Goal: Communication & Community: Answer question/provide support

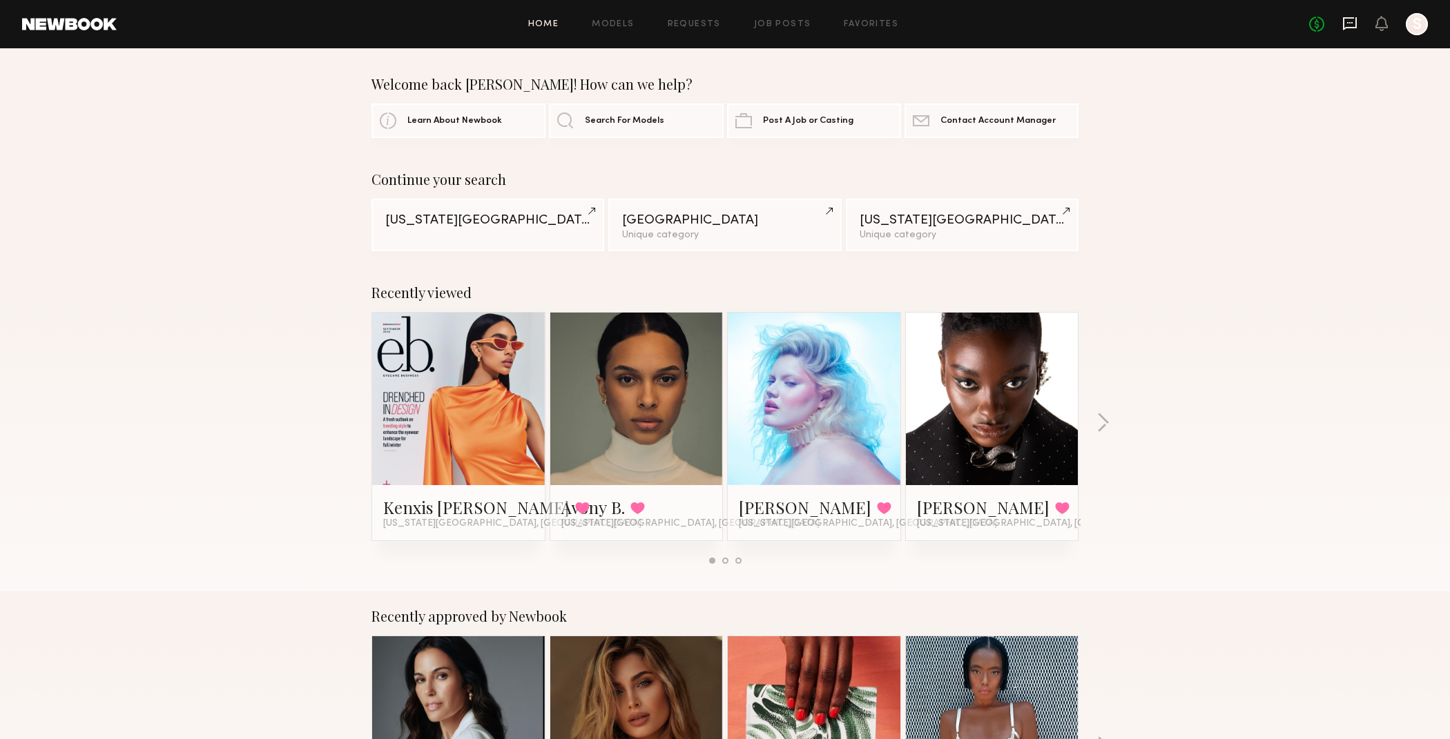
click at [1349, 23] on icon at bounding box center [1350, 22] width 6 height 1
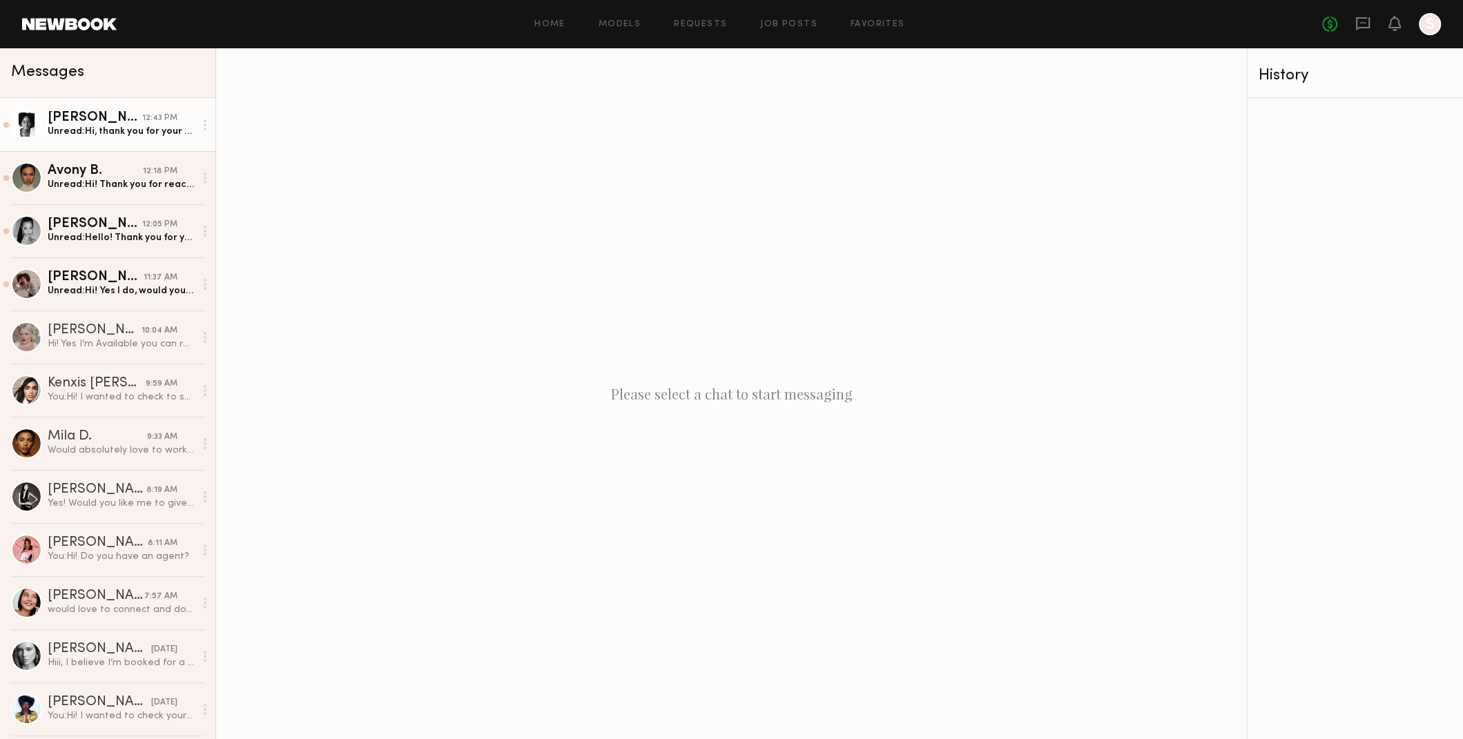
click at [70, 121] on div "Alice H." at bounding box center [95, 118] width 95 height 14
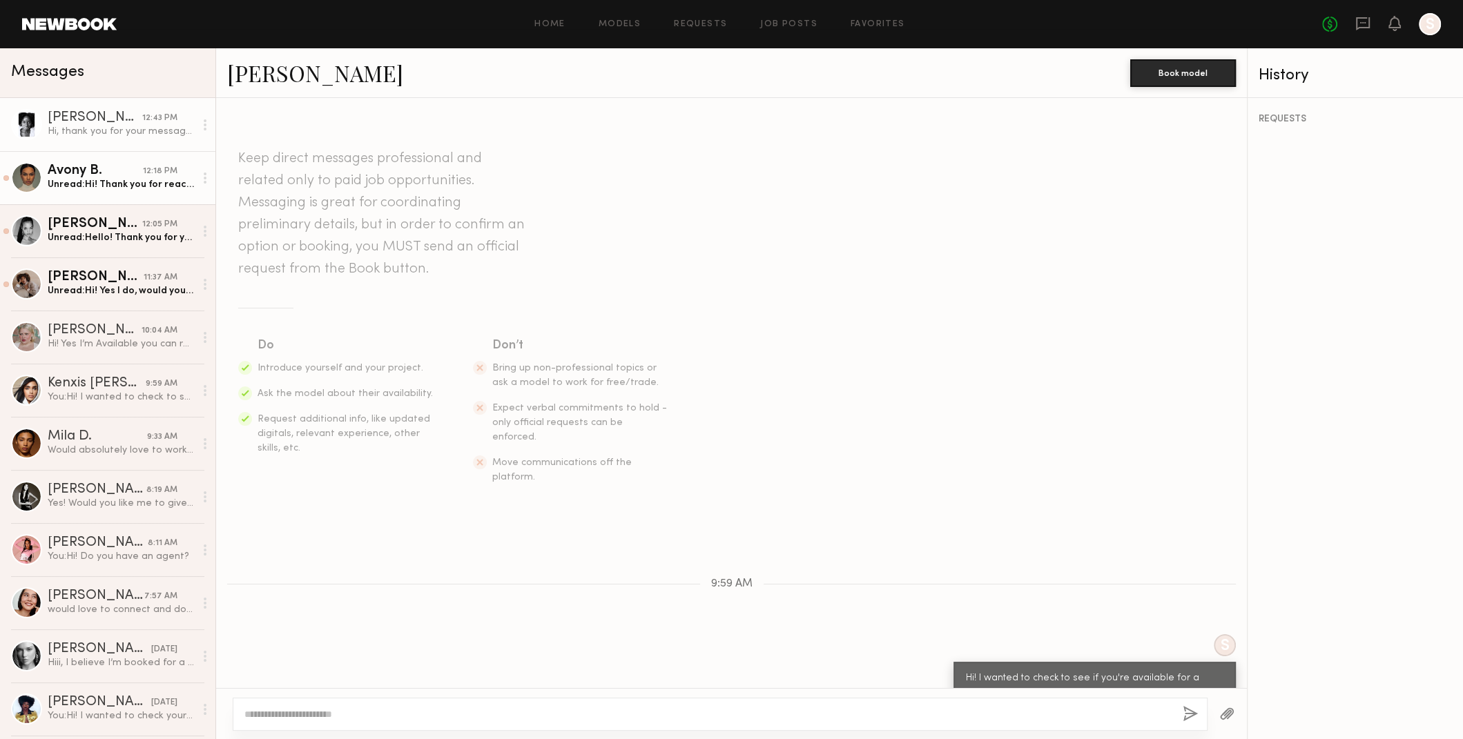
click at [124, 188] on div "Unread: Hi! Thank you for reaching out. I’m available on 10/16 for the beauty s…" at bounding box center [121, 184] width 147 height 13
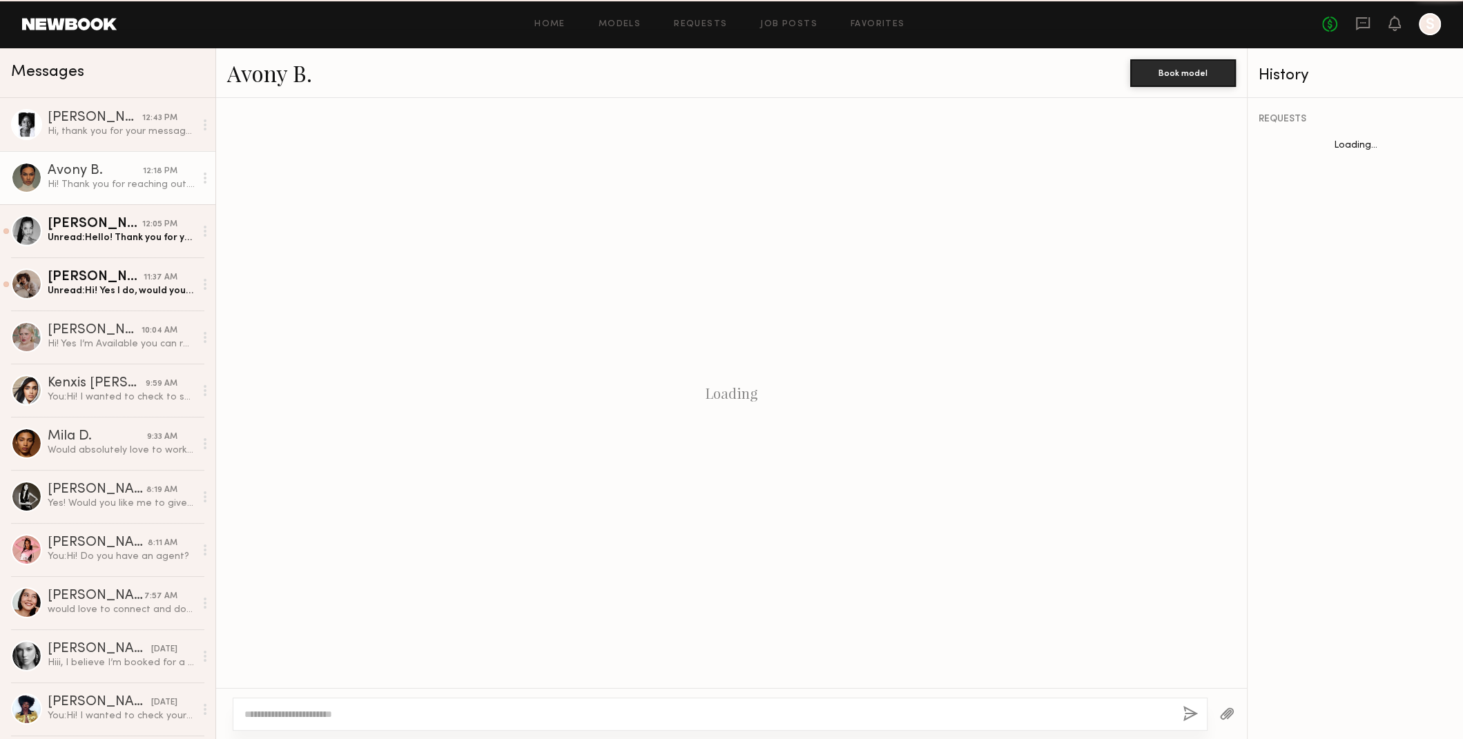
scroll to position [93, 0]
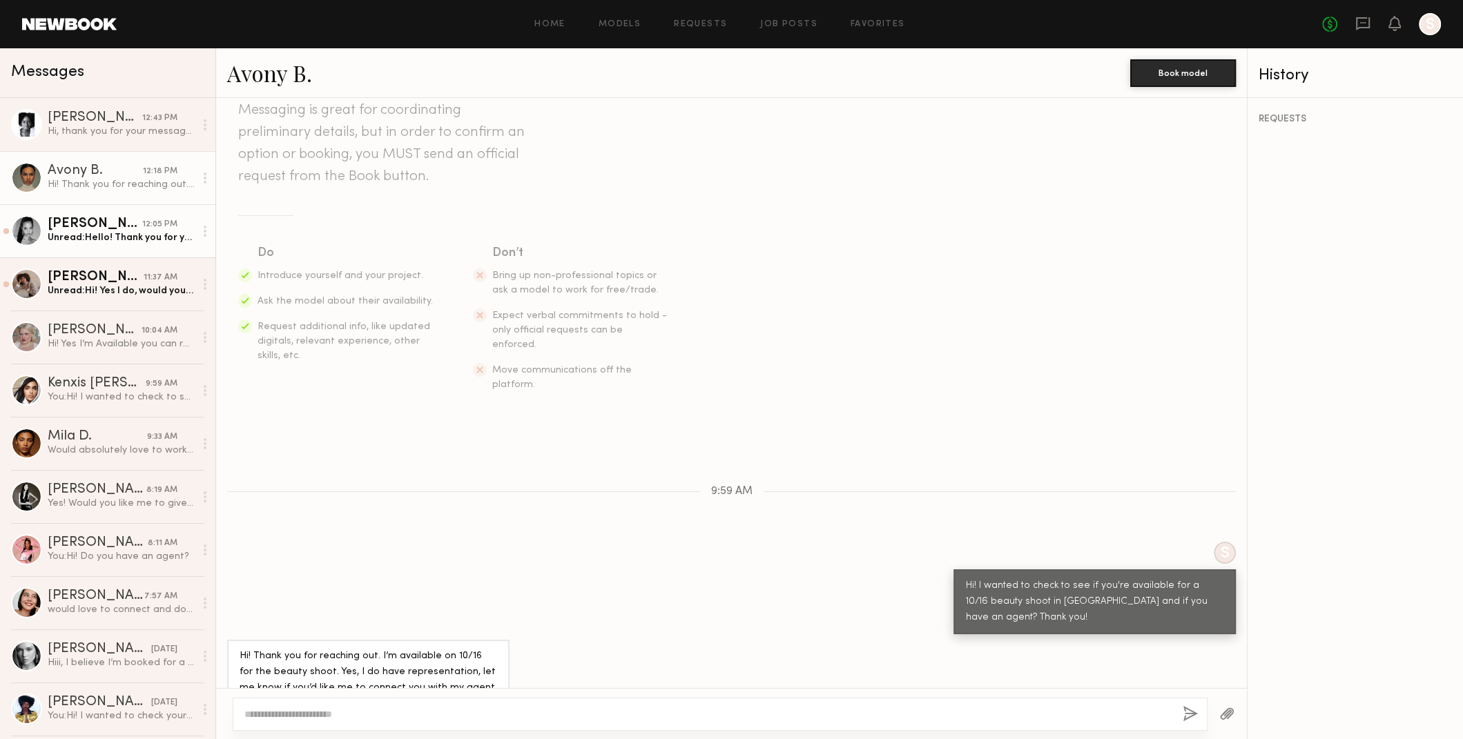
click at [108, 224] on div "Aria C." at bounding box center [95, 224] width 95 height 14
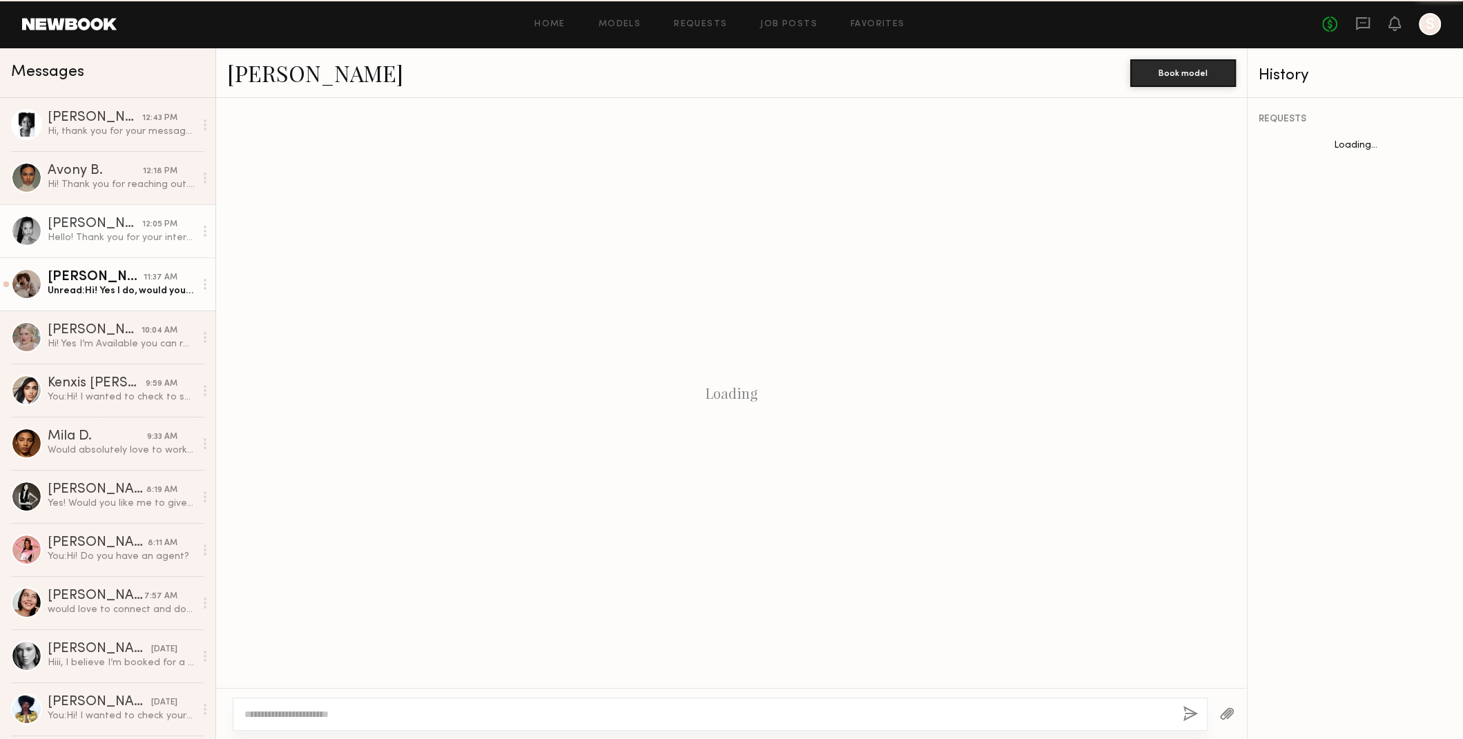
scroll to position [77, 0]
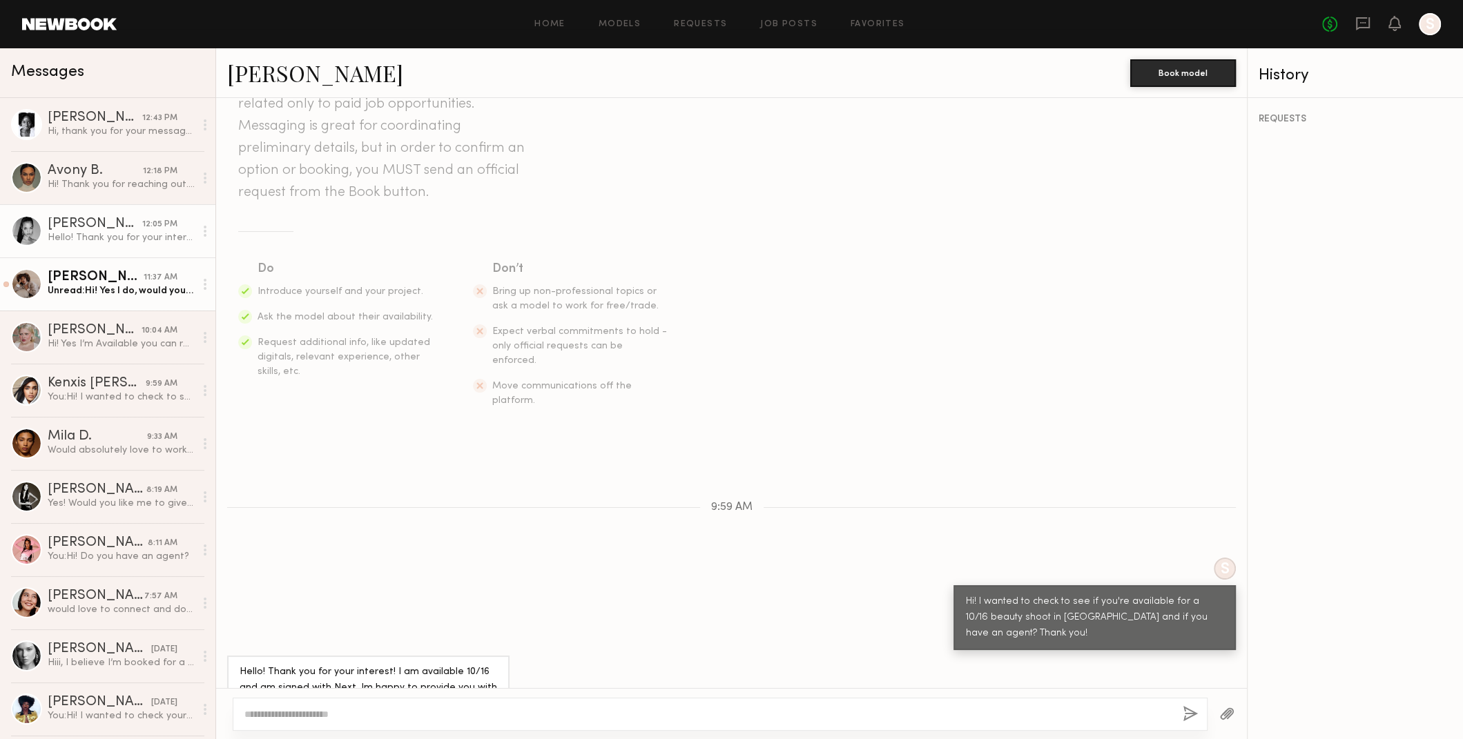
click at [115, 289] on div "Unread: Hi! Yes I do, would you like to be in contact with them?" at bounding box center [121, 290] width 147 height 13
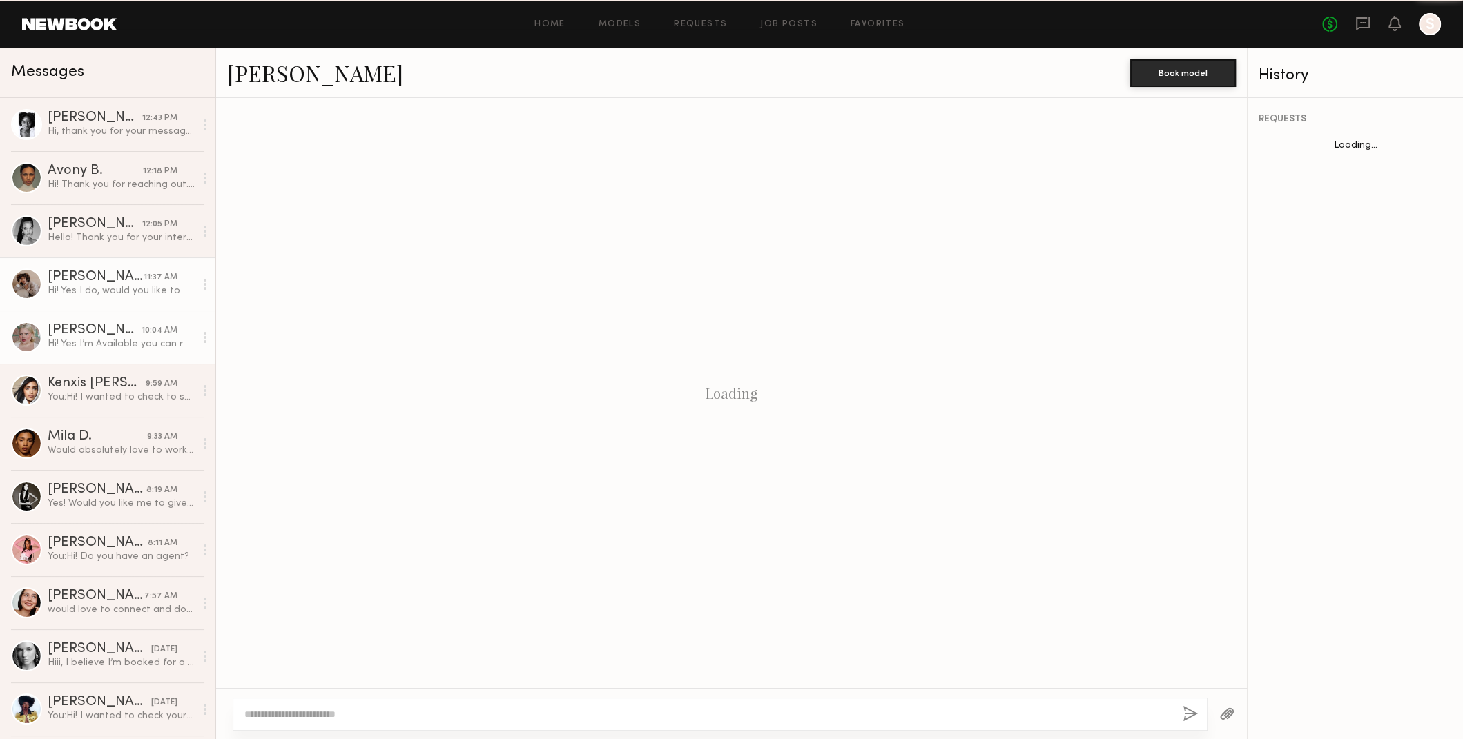
scroll to position [282, 0]
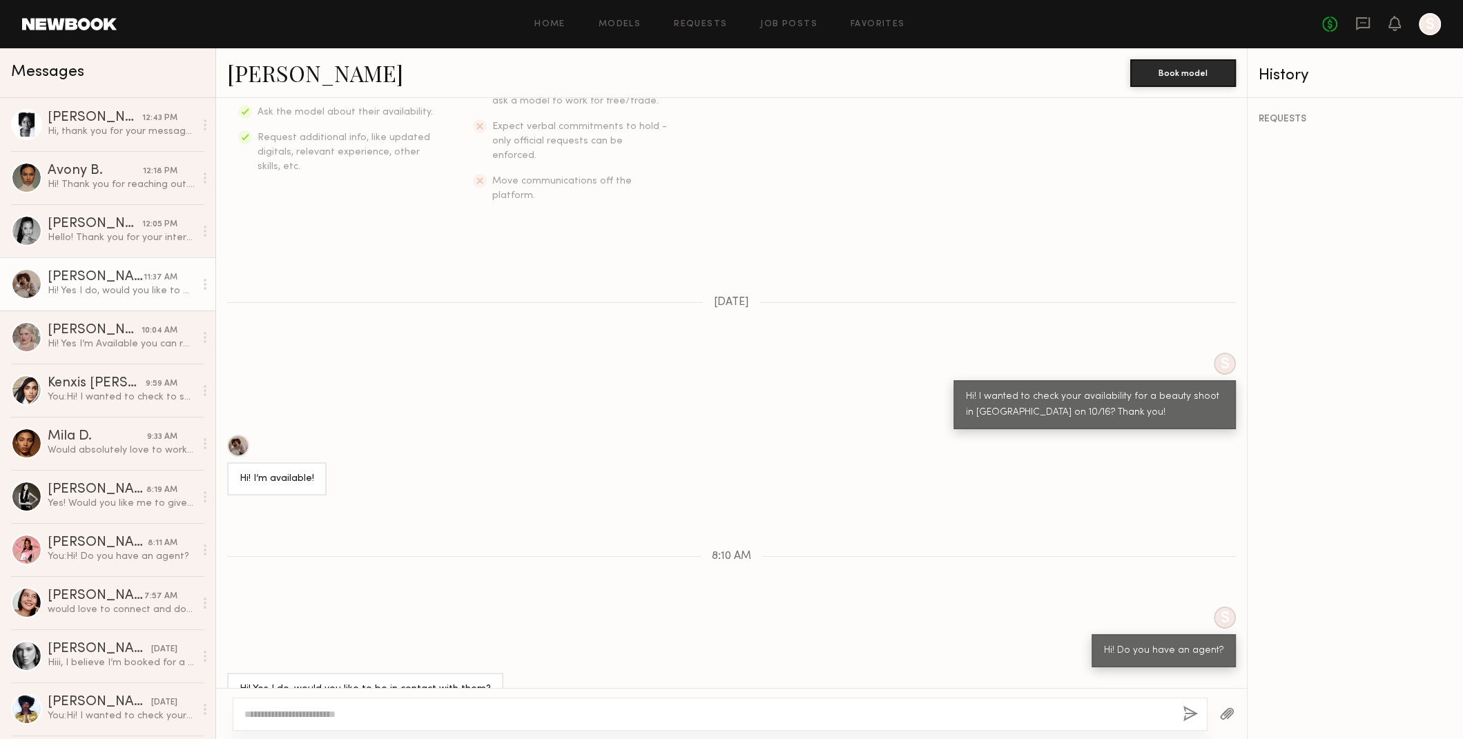
click at [730, 714] on textarea at bounding box center [707, 715] width 927 height 14
drag, startPoint x: 498, startPoint y: 695, endPoint x: 418, endPoint y: 649, distance: 92.5
click at [166, 676] on div "Messages Alice H. 12:43 PM Hi, thank you for your message. I am available for a…" at bounding box center [731, 393] width 1463 height 691
type textarea "**********"
click at [1176, 712] on div "**********" at bounding box center [720, 707] width 975 height 47
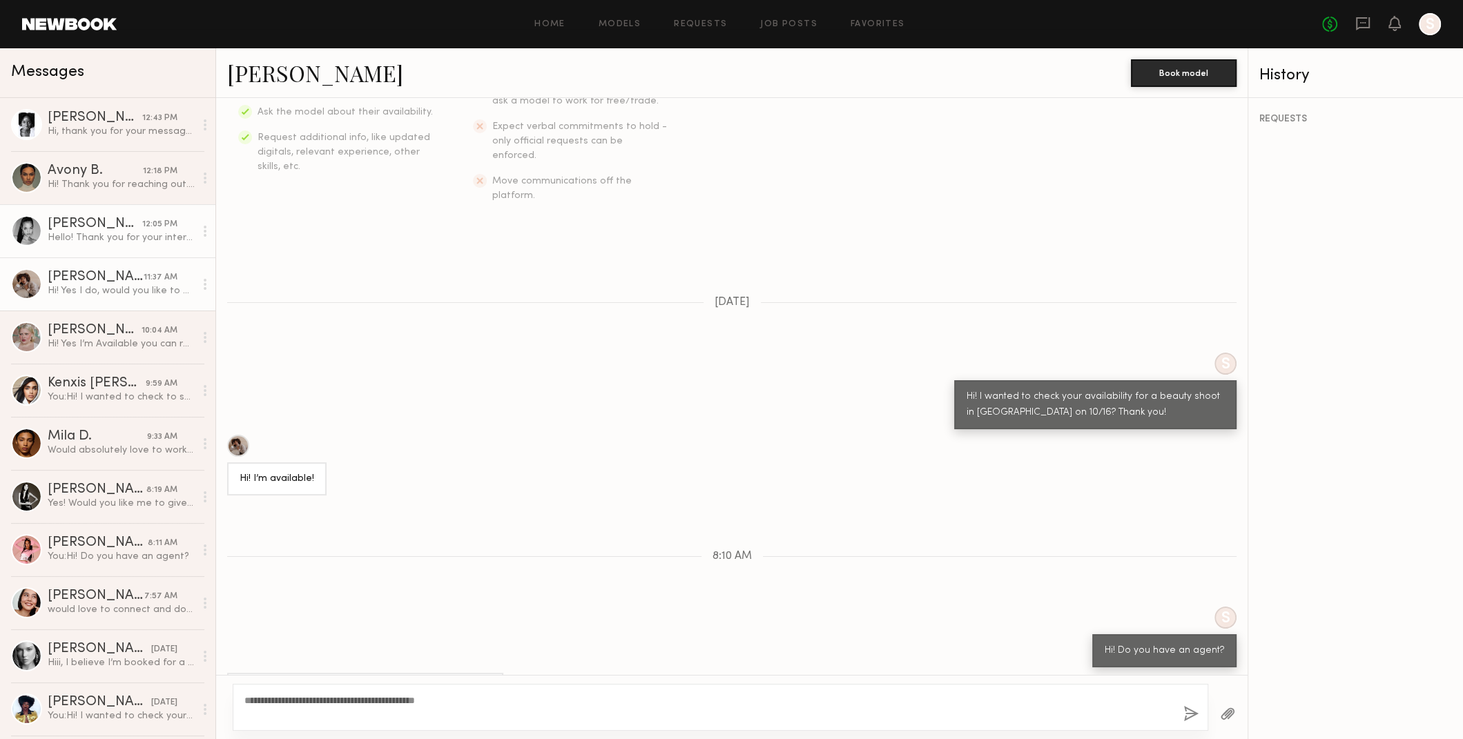
click at [87, 233] on div "Hello! Thank you for your interest! I am available 10/16 and am signed with Nex…" at bounding box center [121, 237] width 147 height 13
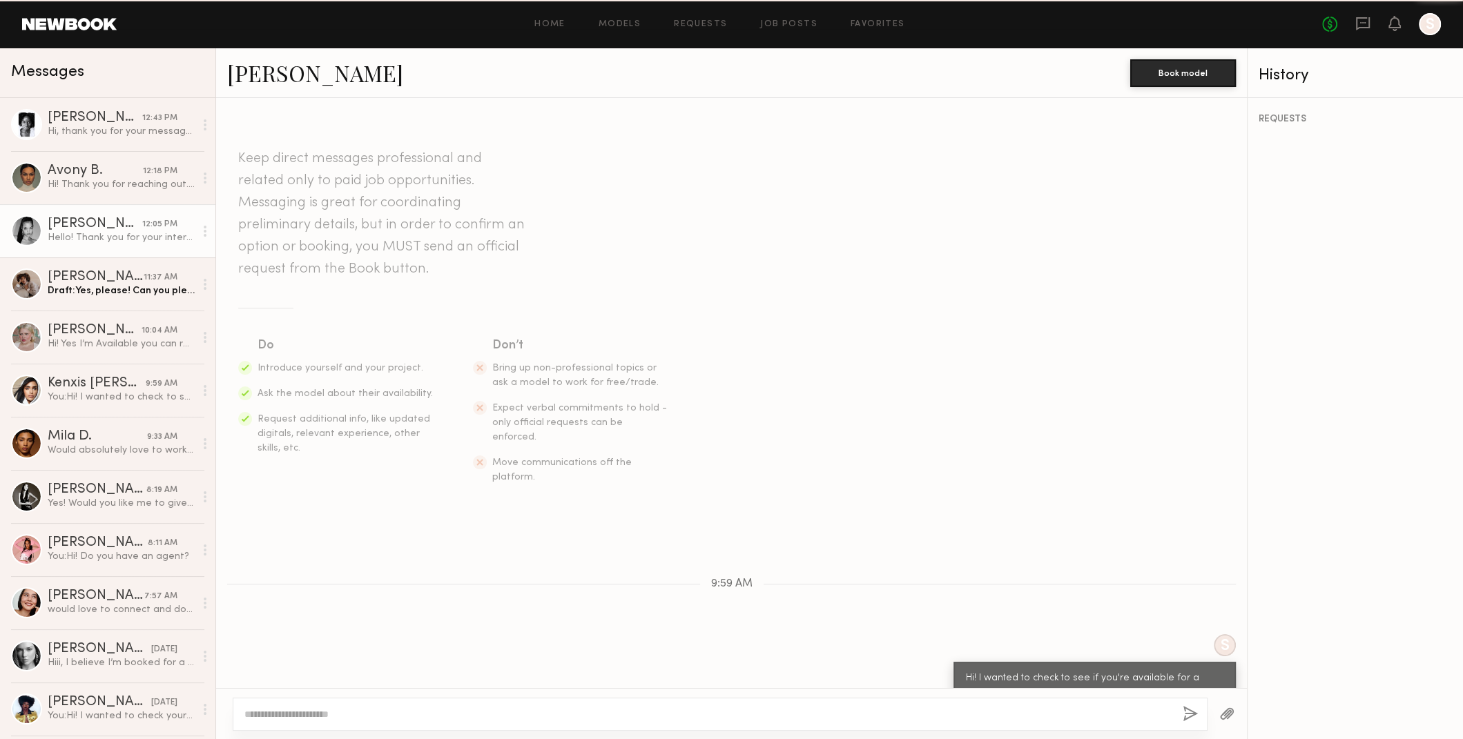
scroll to position [77, 0]
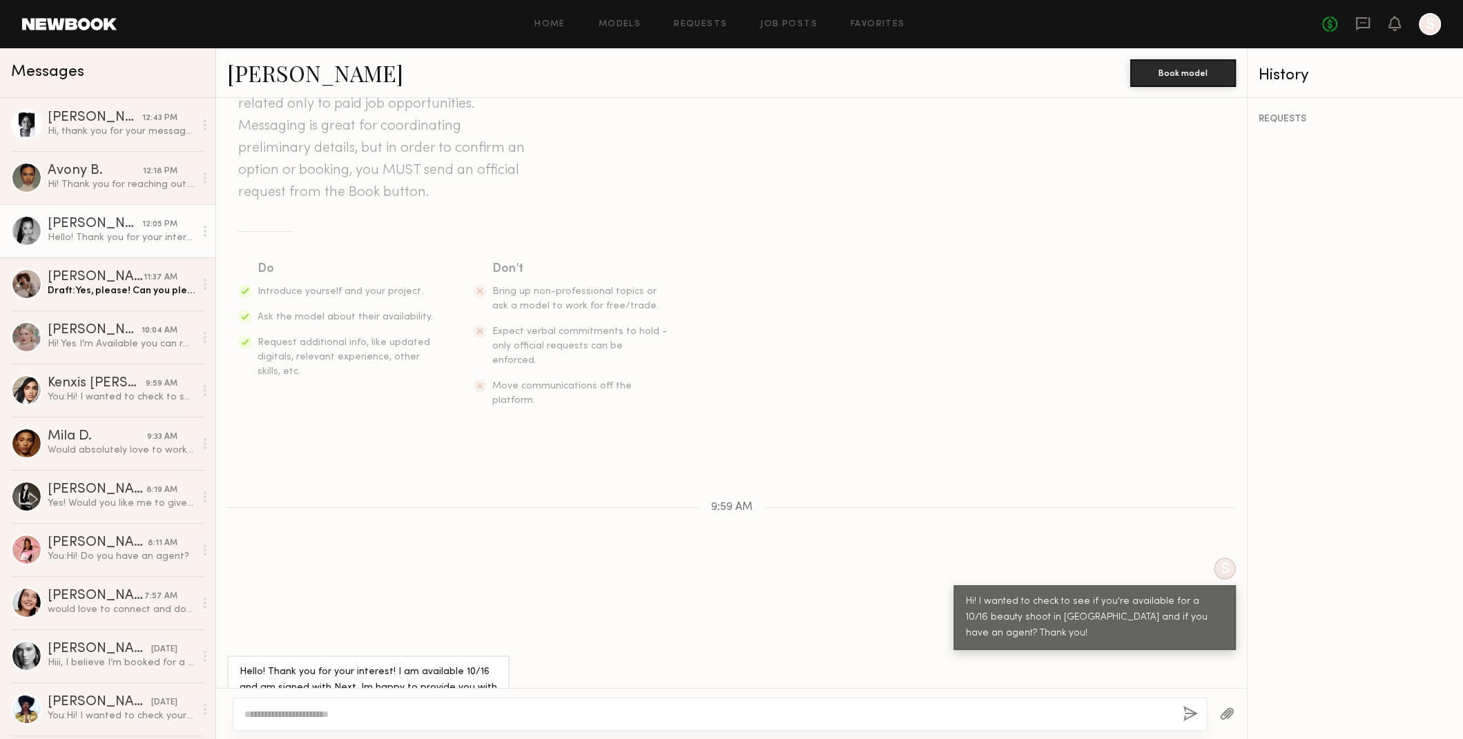
click at [458, 712] on textarea at bounding box center [707, 715] width 927 height 14
click at [454, 721] on div at bounding box center [720, 714] width 975 height 33
paste textarea "**********"
type textarea "**********"
click at [1194, 713] on button "button" at bounding box center [1190, 714] width 15 height 17
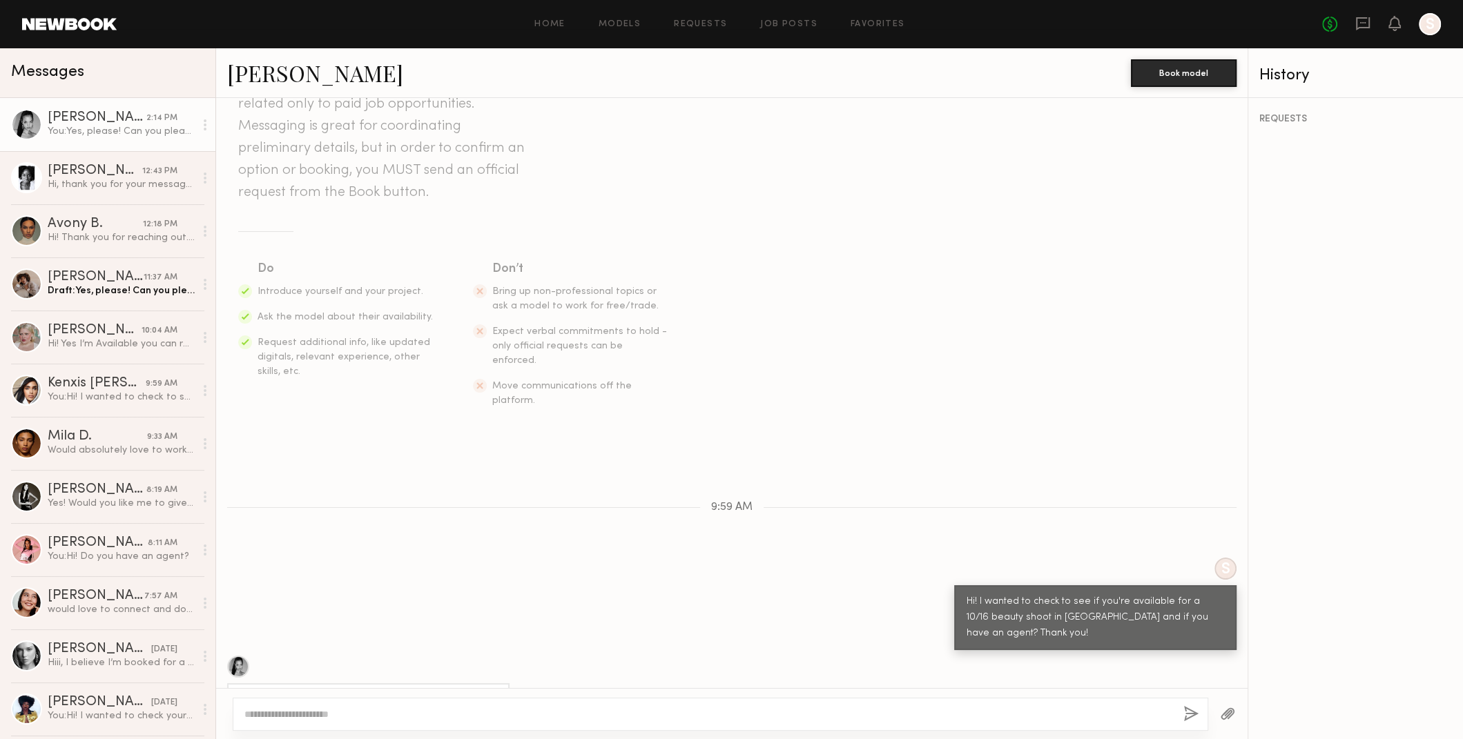
scroll to position [247, 0]
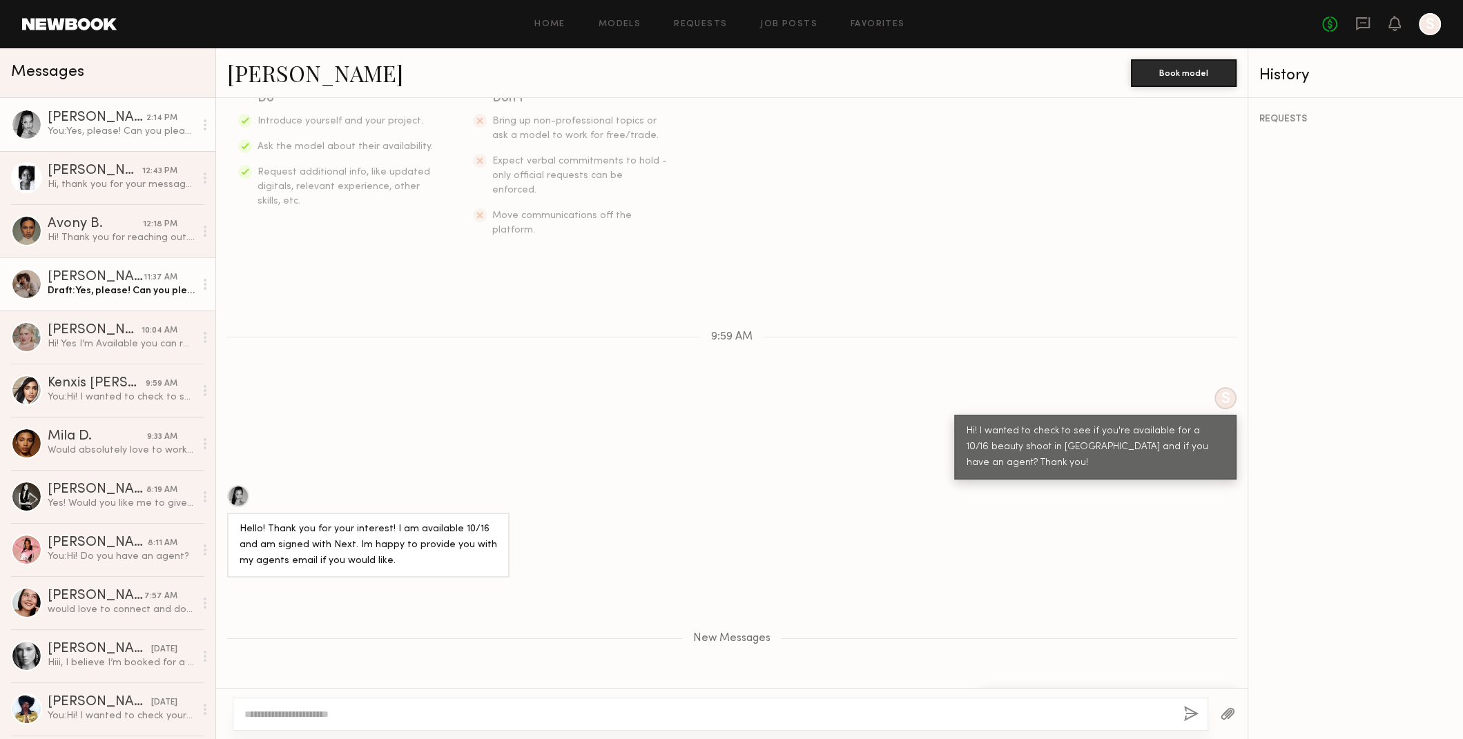
click at [119, 291] on div "Draft: Yes, please! Can you please send me their email?" at bounding box center [121, 290] width 147 height 13
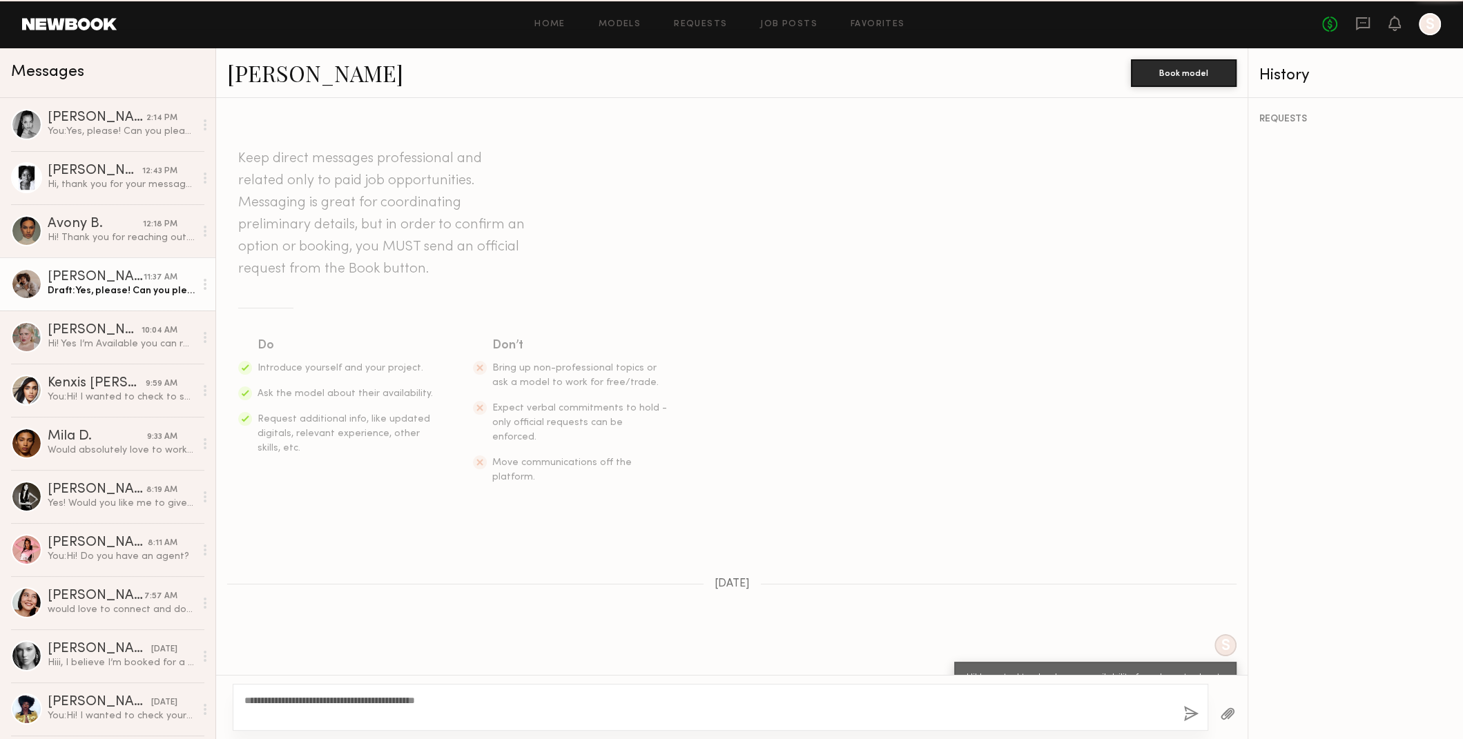
scroll to position [282, 0]
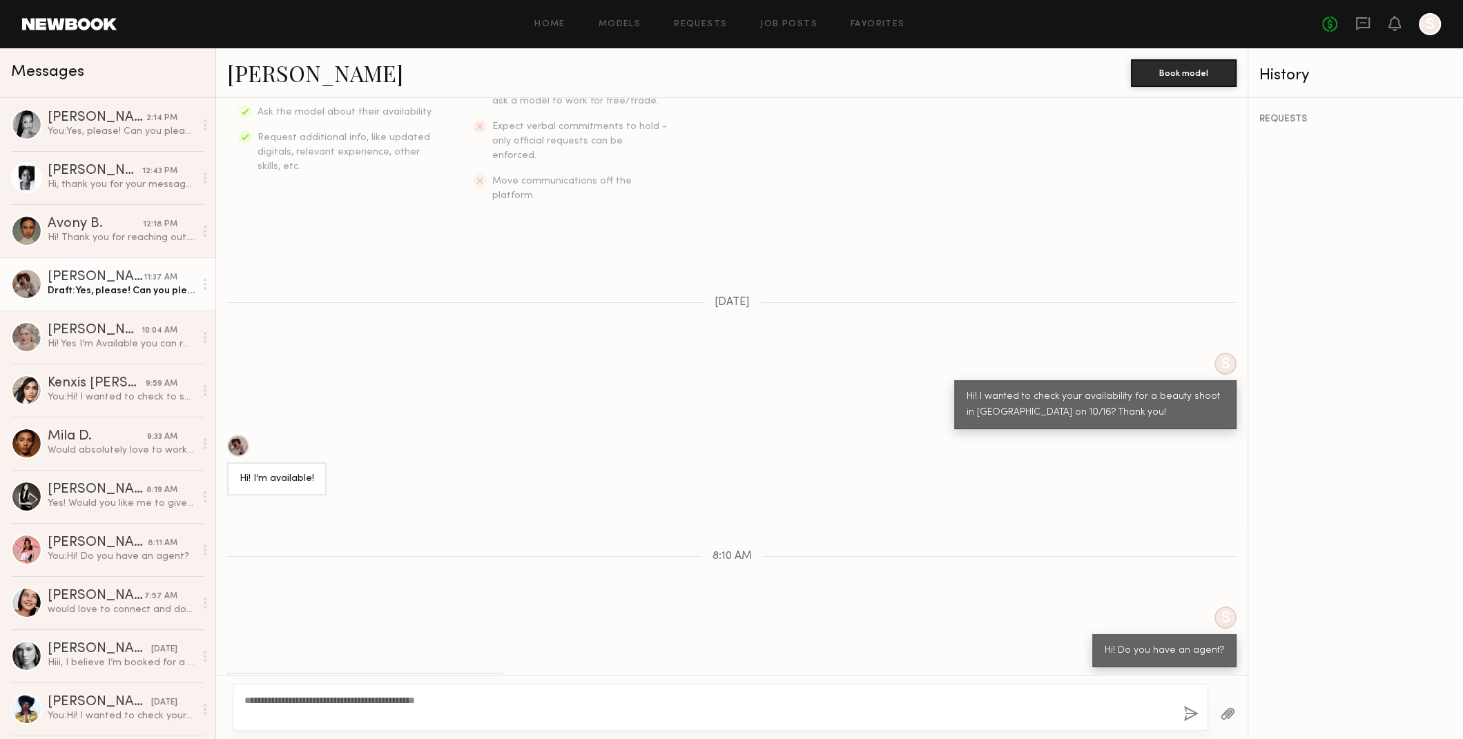
click at [515, 699] on textarea "**********" at bounding box center [708, 708] width 928 height 28
click at [514, 699] on textarea "**********" at bounding box center [708, 708] width 928 height 28
click at [1187, 713] on button "button" at bounding box center [1190, 714] width 15 height 17
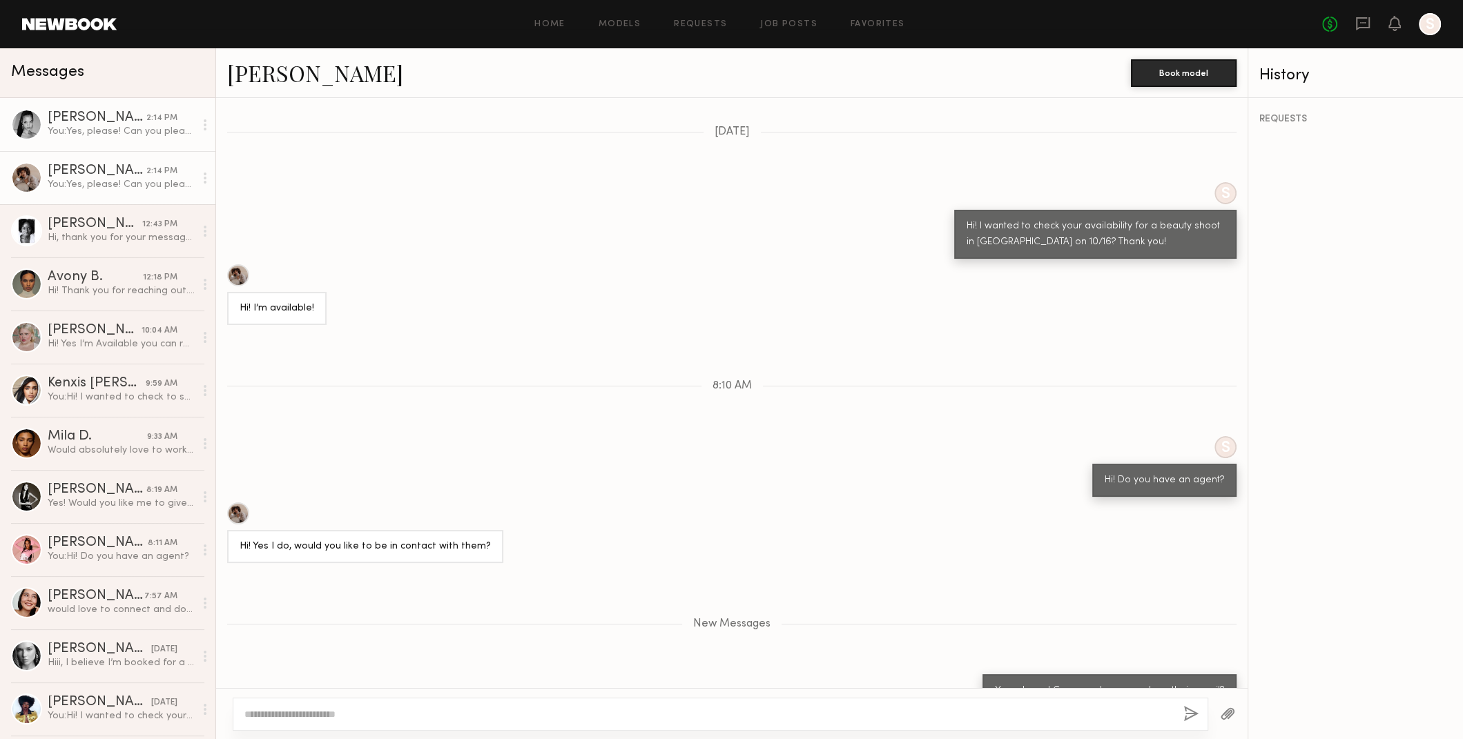
click at [72, 135] on div "You: Yes, please! Can you please send me their email?" at bounding box center [121, 131] width 147 height 13
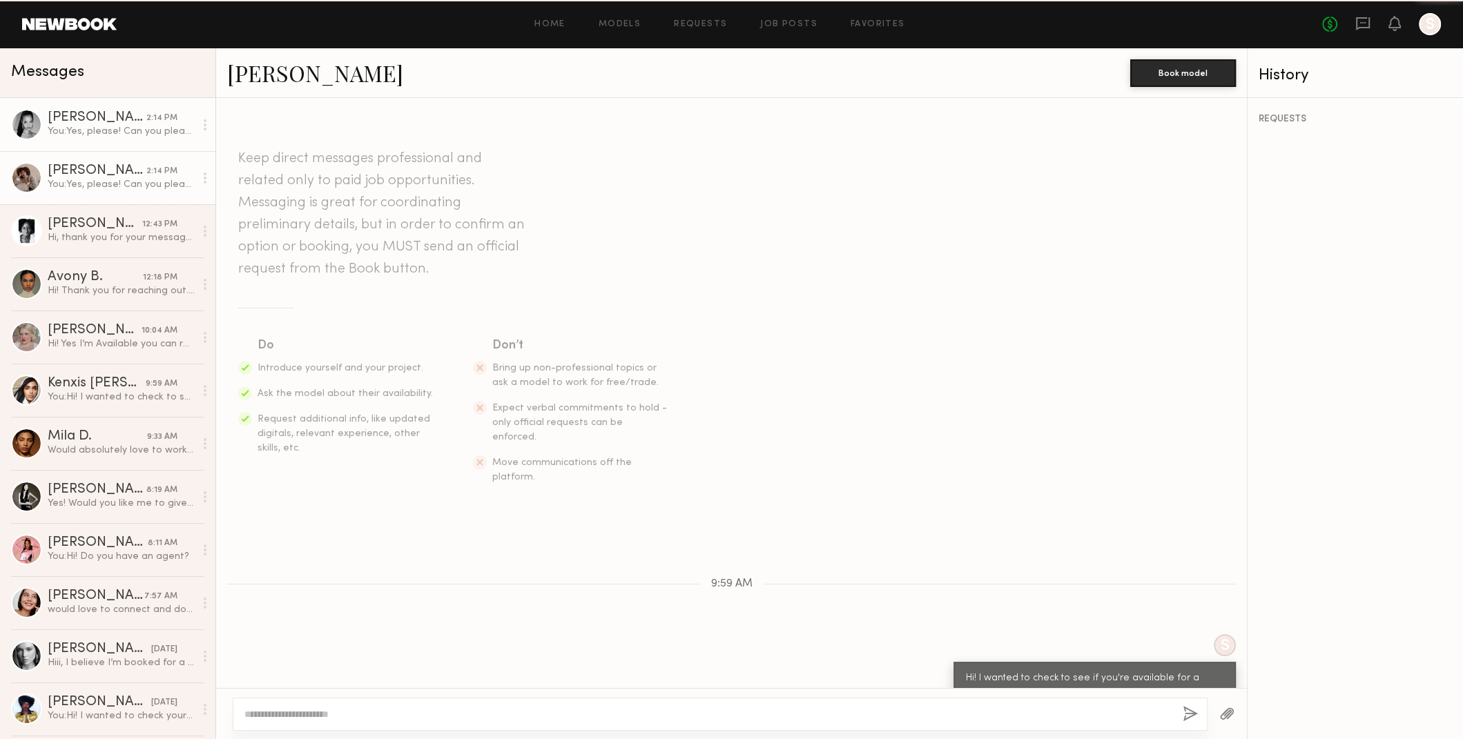
scroll to position [142, 0]
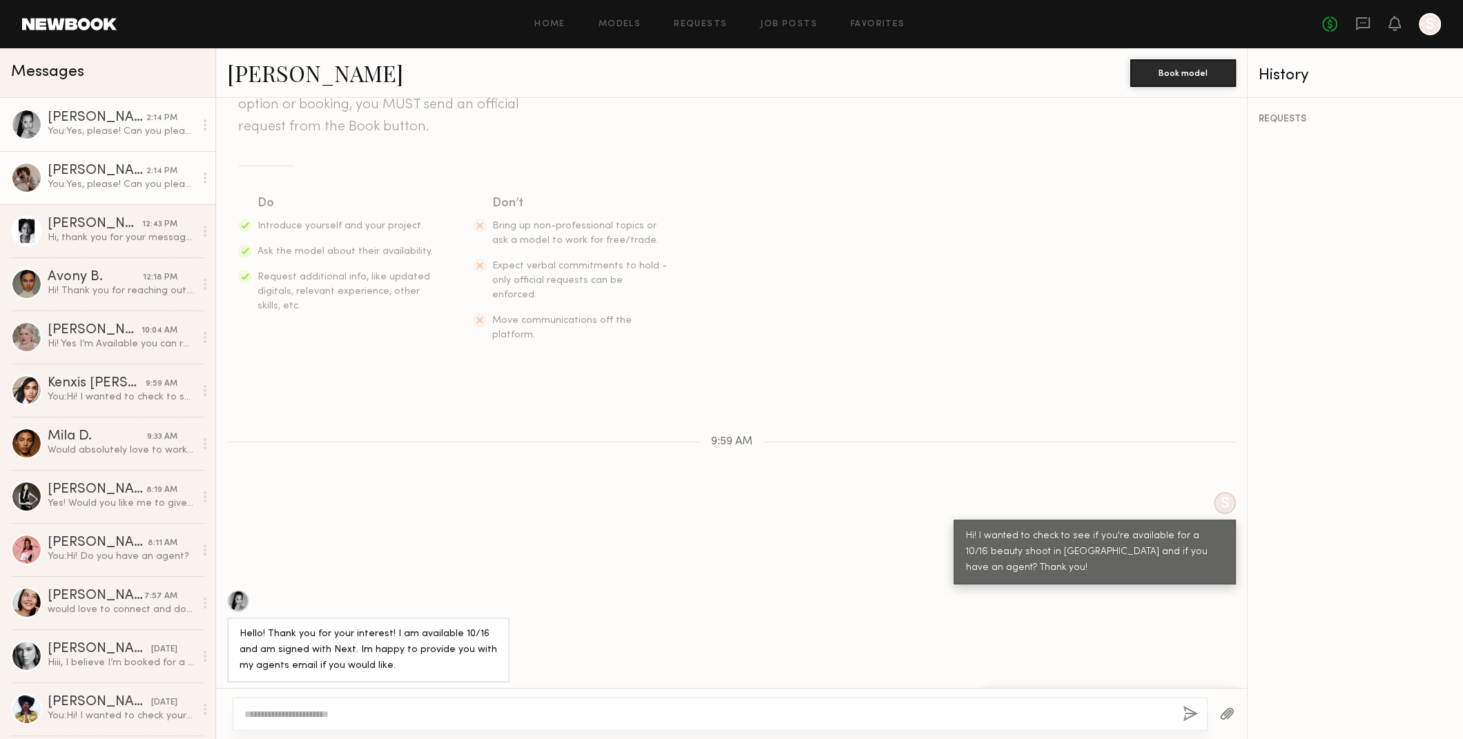
click at [77, 173] on div "Iyanla K." at bounding box center [97, 171] width 99 height 14
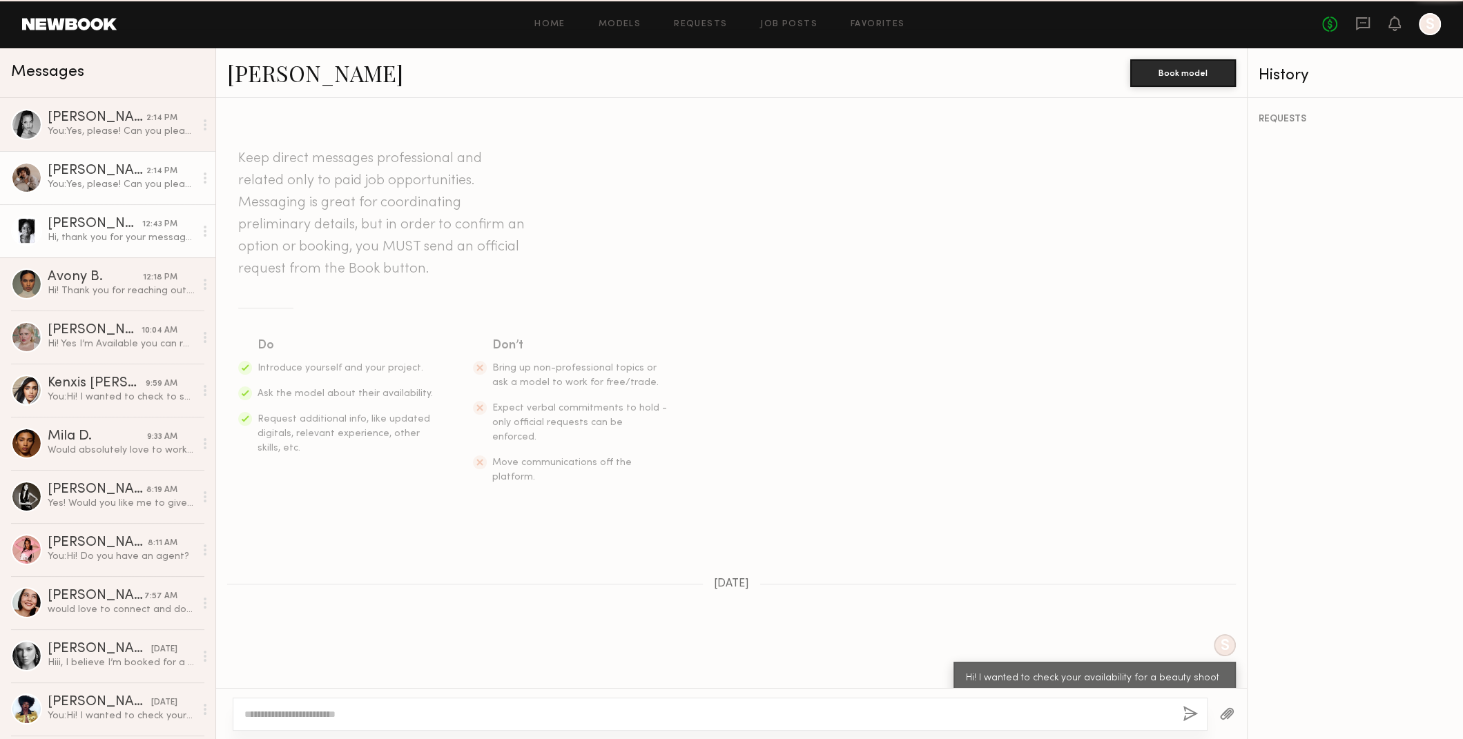
scroll to position [347, 0]
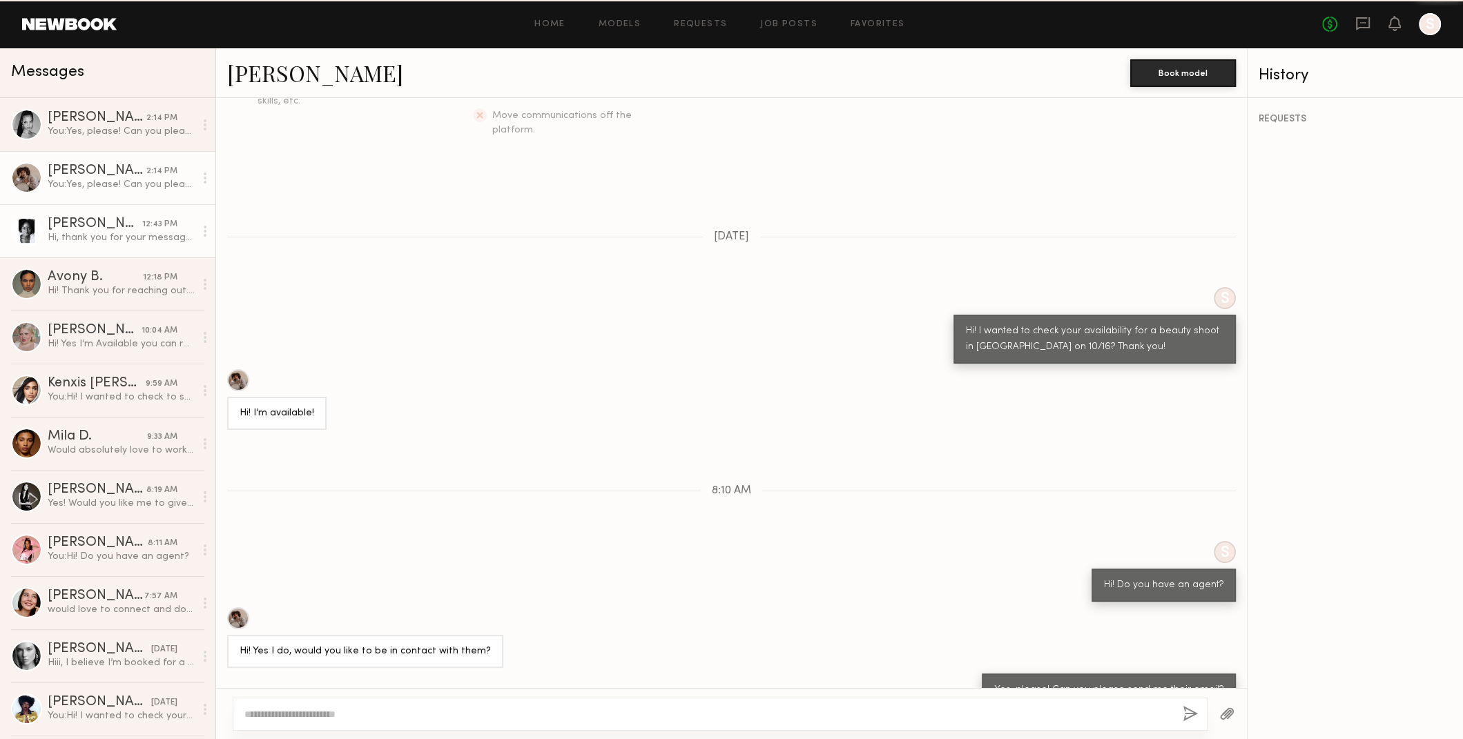
click at [77, 221] on div "Alice H." at bounding box center [95, 224] width 95 height 14
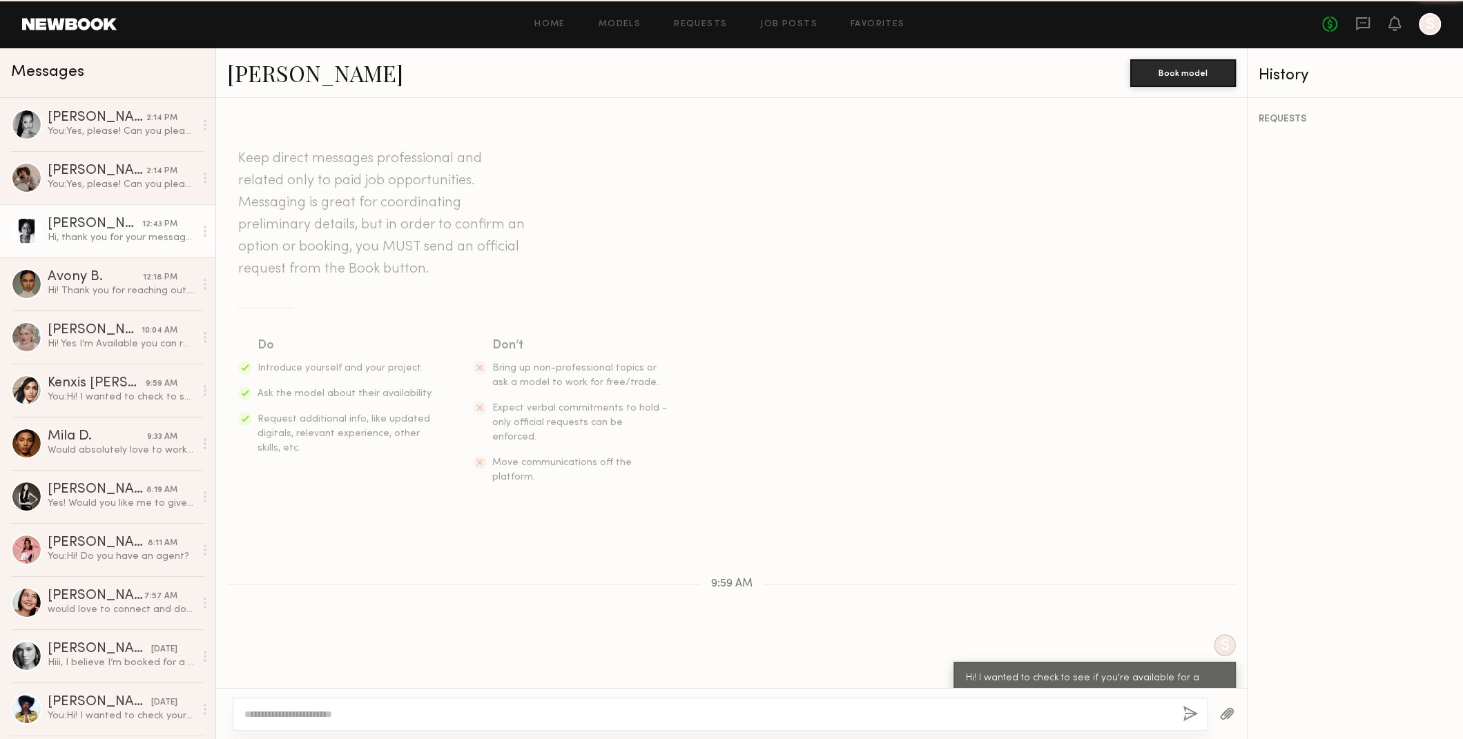
scroll to position [61, 0]
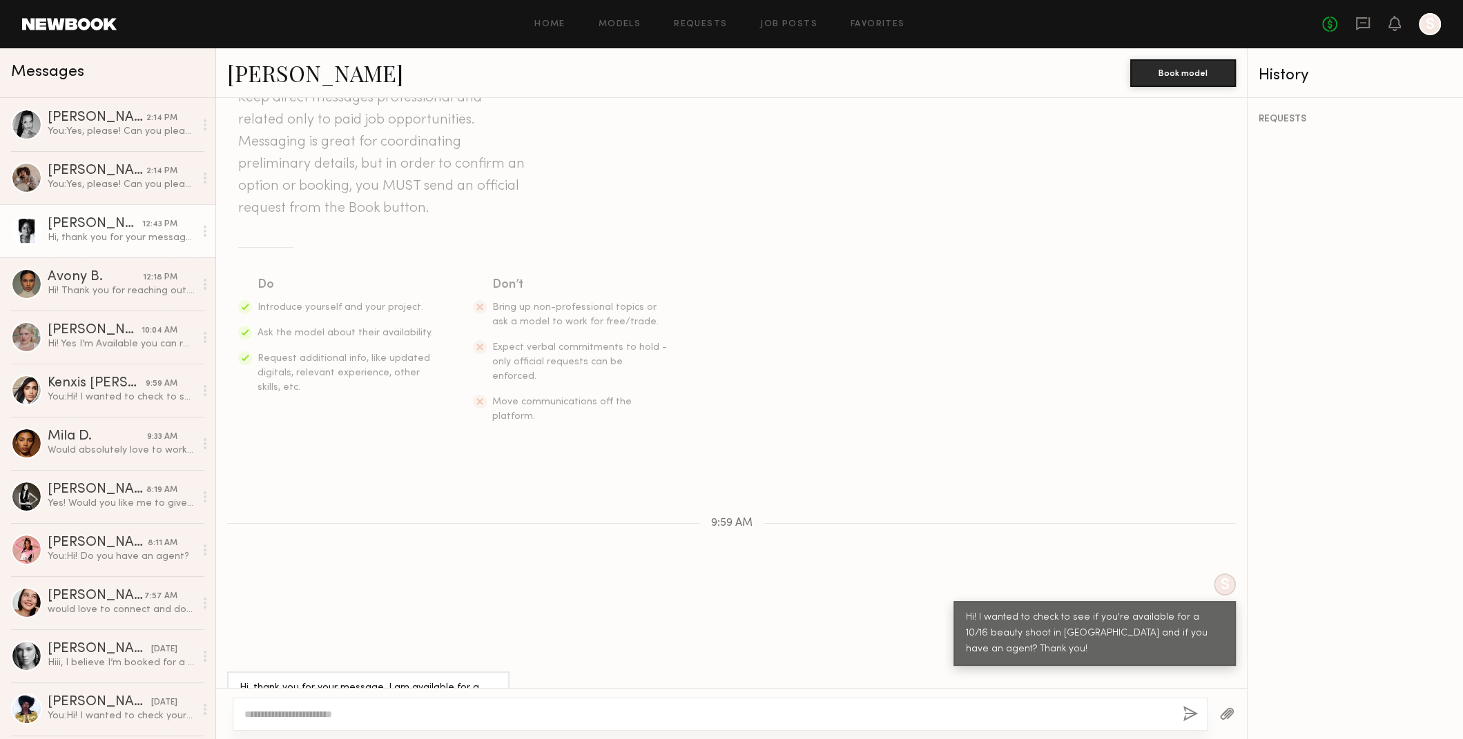
click at [72, 223] on div "Alice H." at bounding box center [95, 224] width 95 height 14
click at [33, 234] on div at bounding box center [26, 230] width 31 height 31
click at [33, 233] on div at bounding box center [26, 230] width 31 height 31
click at [273, 78] on link "Alice H." at bounding box center [315, 73] width 176 height 30
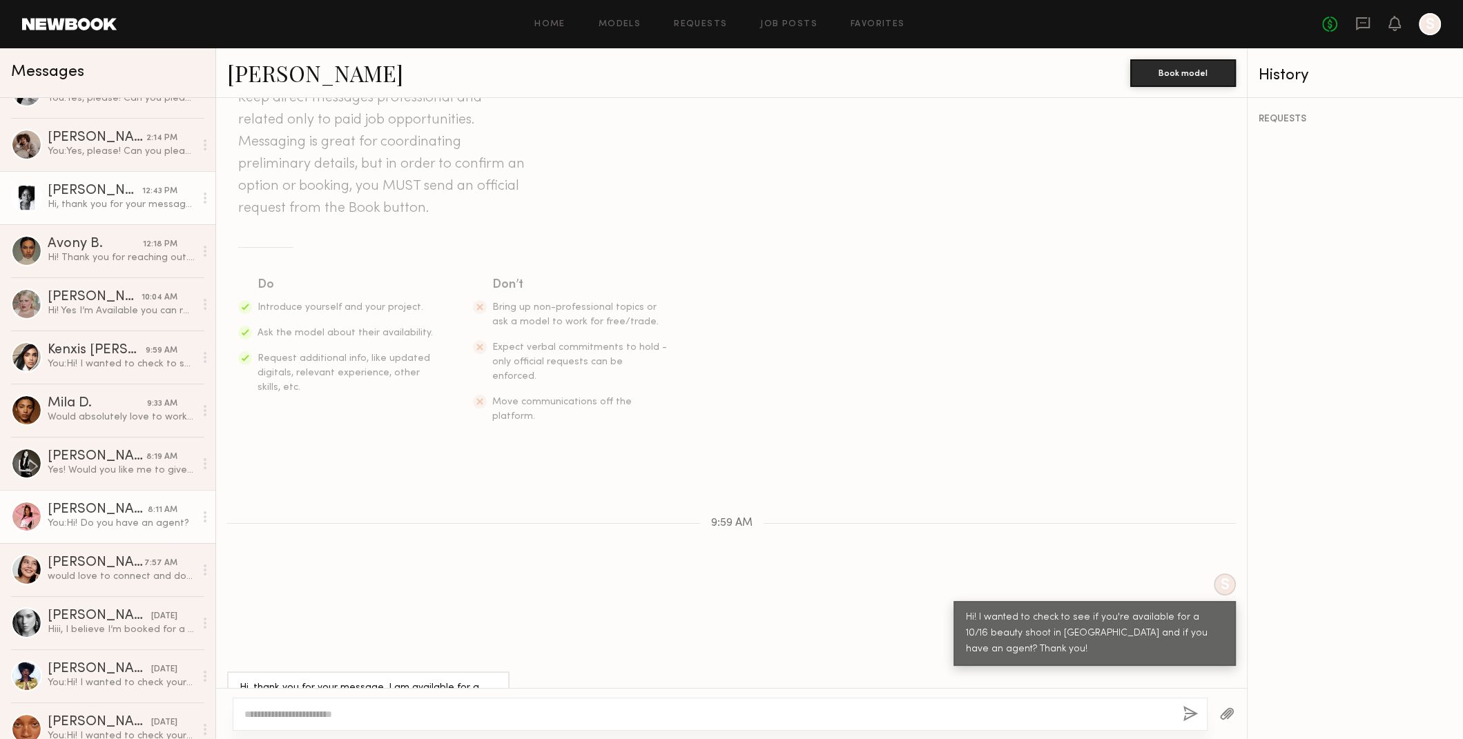
scroll to position [0, 0]
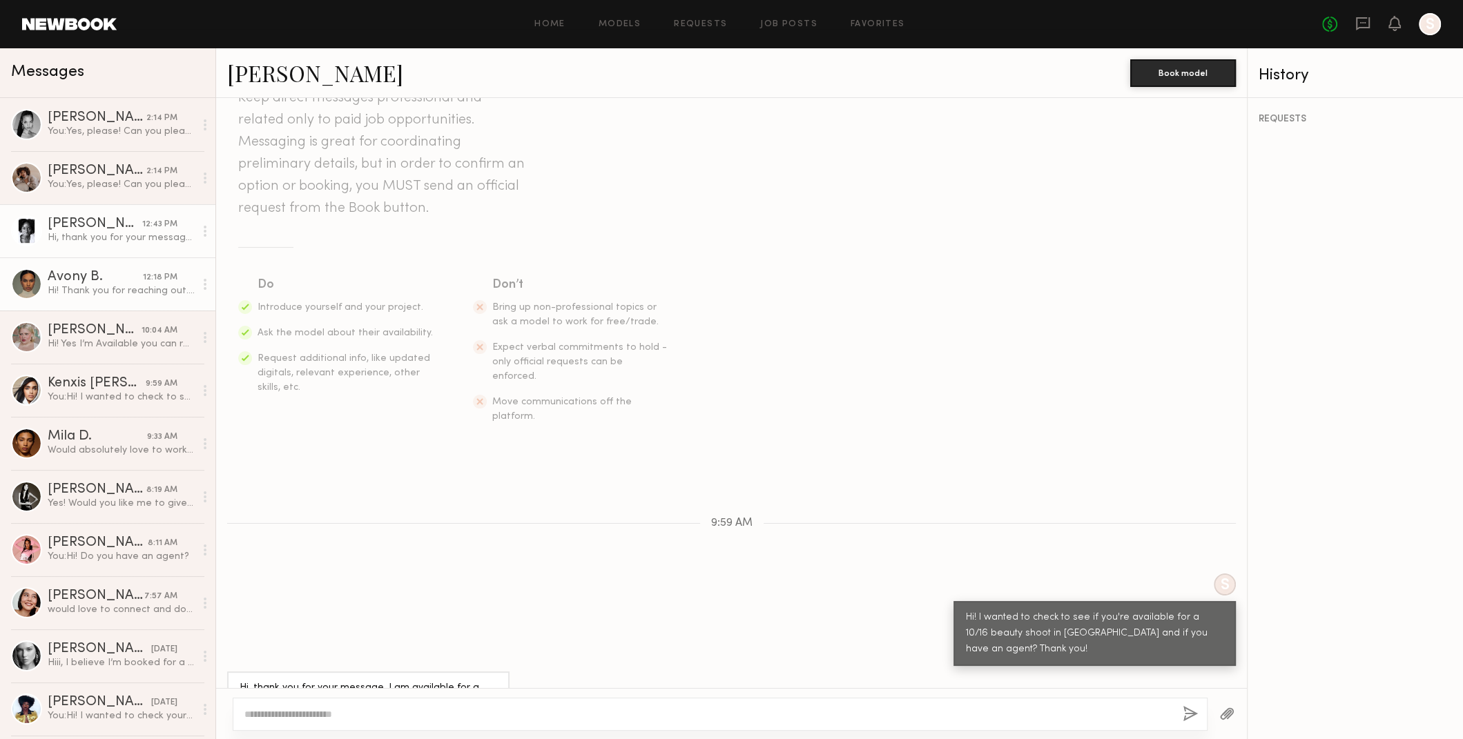
click at [99, 278] on div "Avony B." at bounding box center [95, 278] width 95 height 14
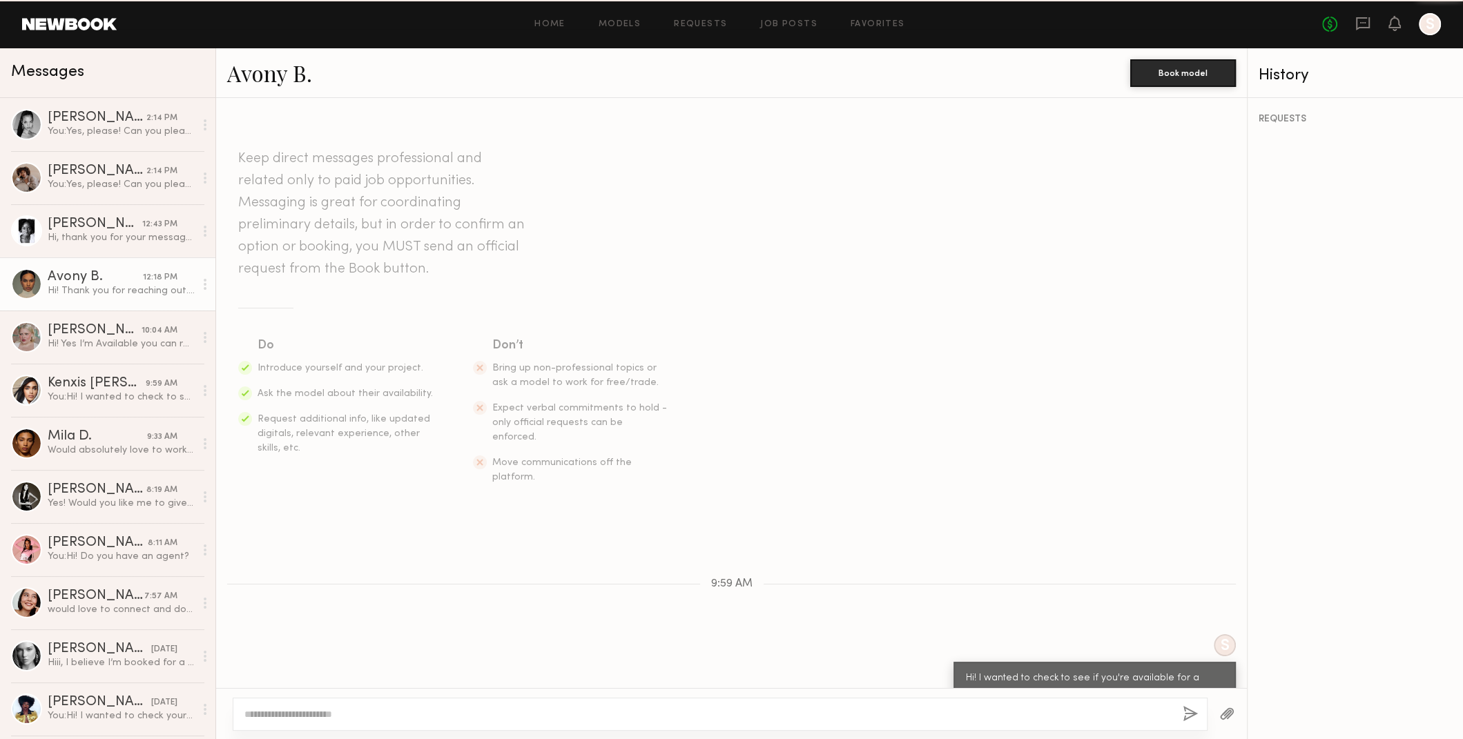
scroll to position [93, 0]
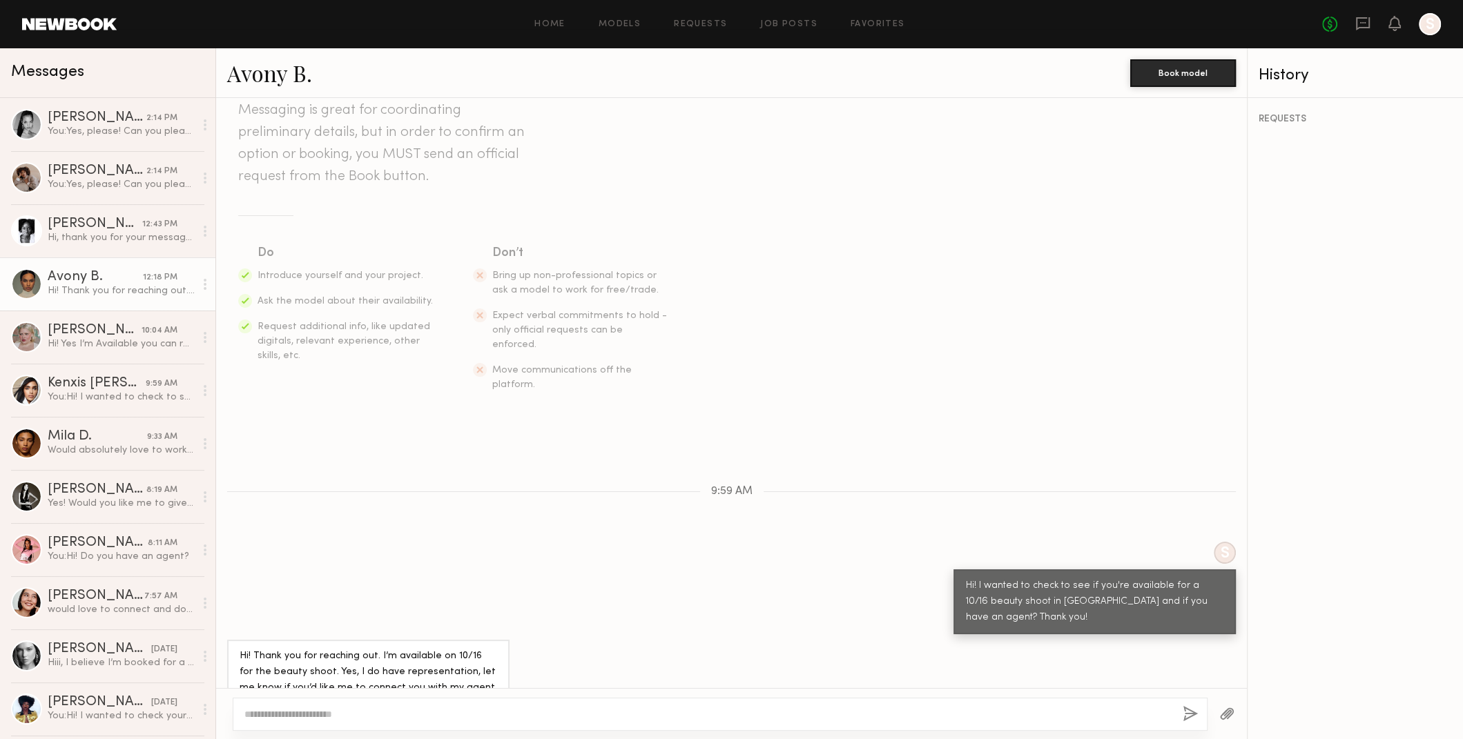
click at [529, 706] on div at bounding box center [720, 714] width 975 height 33
click at [578, 714] on textarea at bounding box center [707, 715] width 927 height 14
type textarea "**********"
click at [1184, 715] on button "button" at bounding box center [1190, 714] width 15 height 17
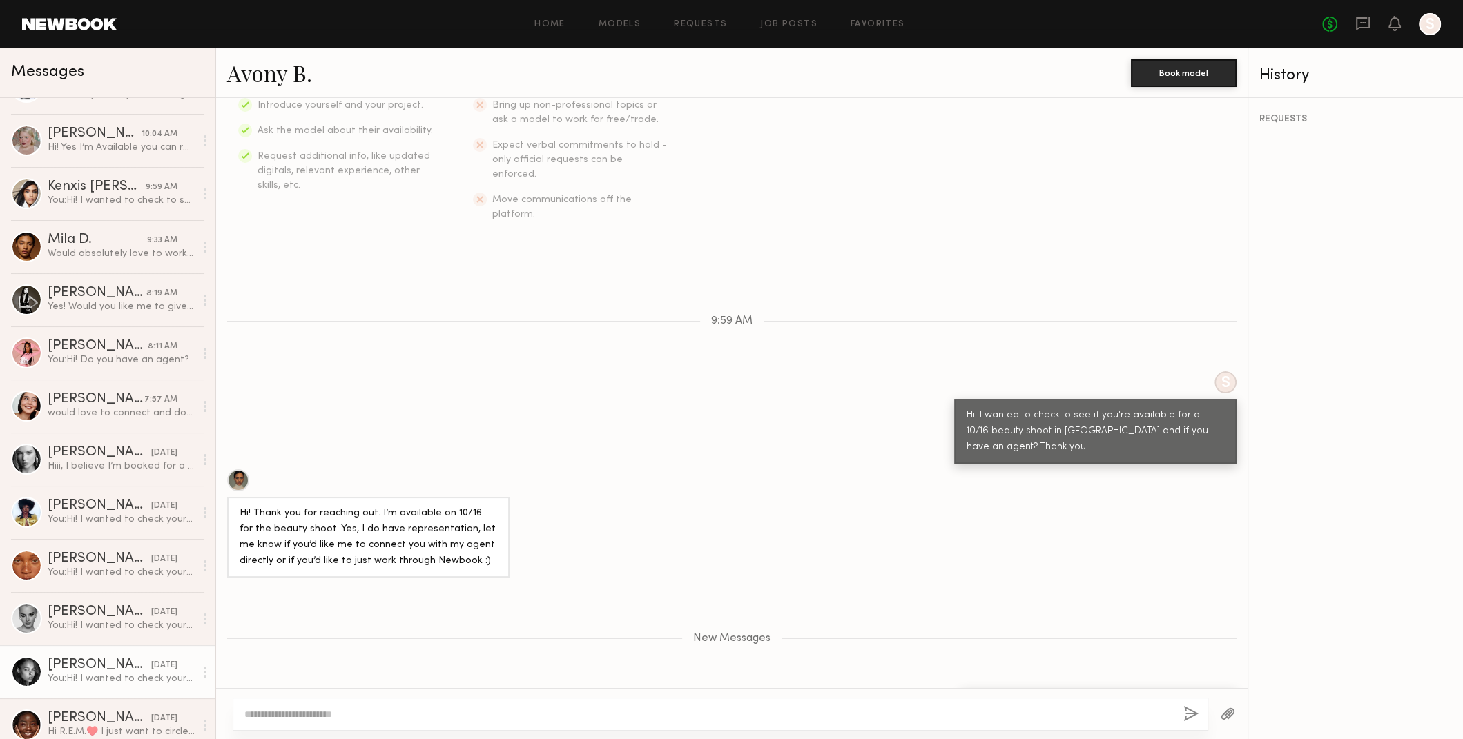
scroll to position [362, 0]
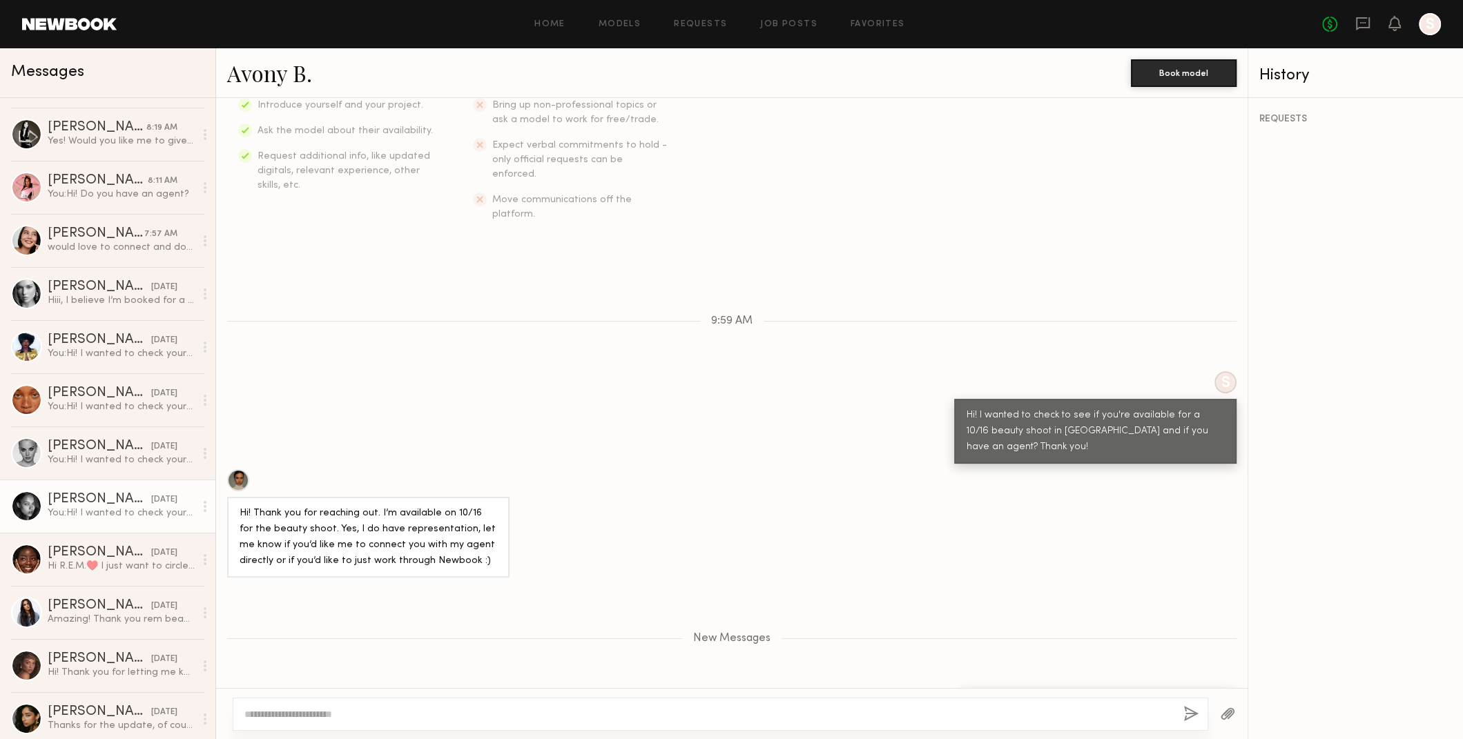
click at [60, 498] on div "Nikole B." at bounding box center [100, 500] width 104 height 14
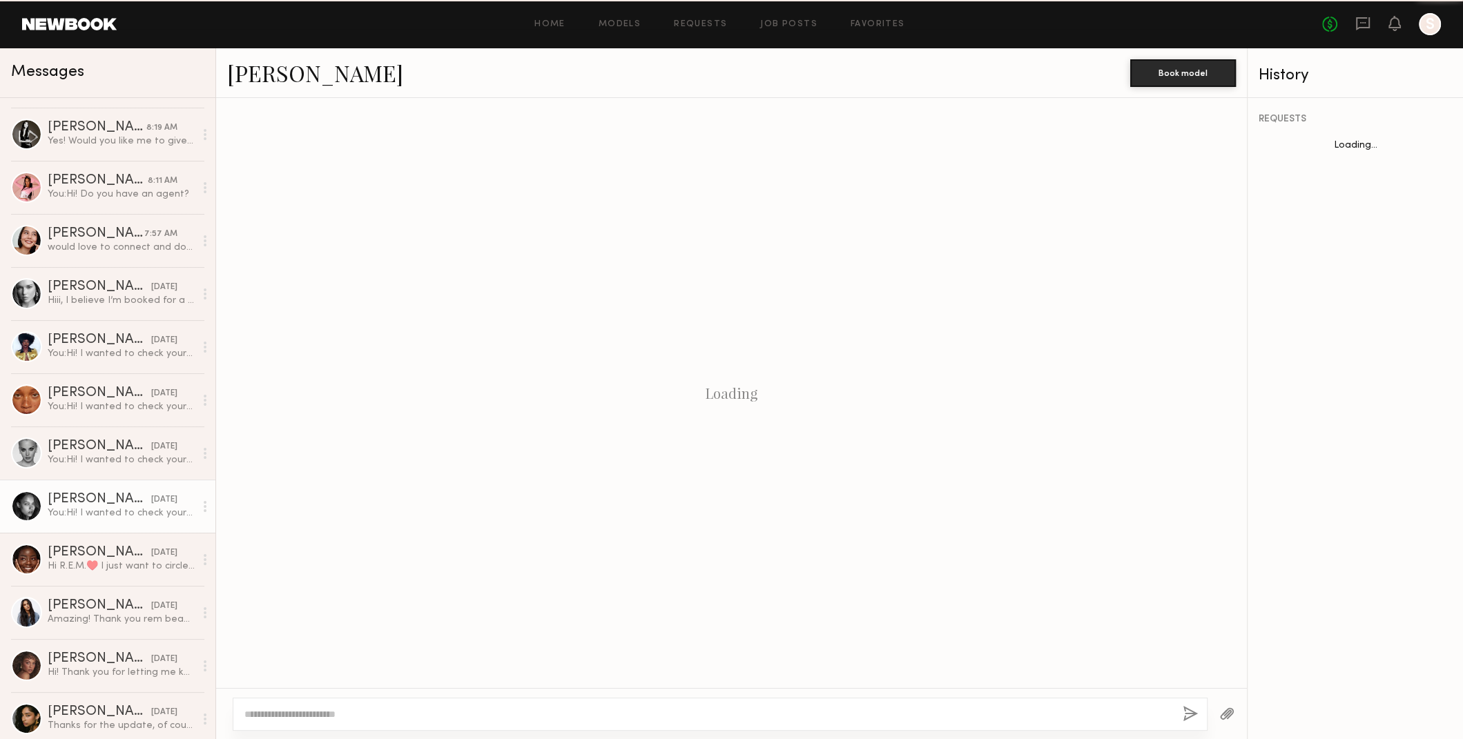
scroll to position [6, 0]
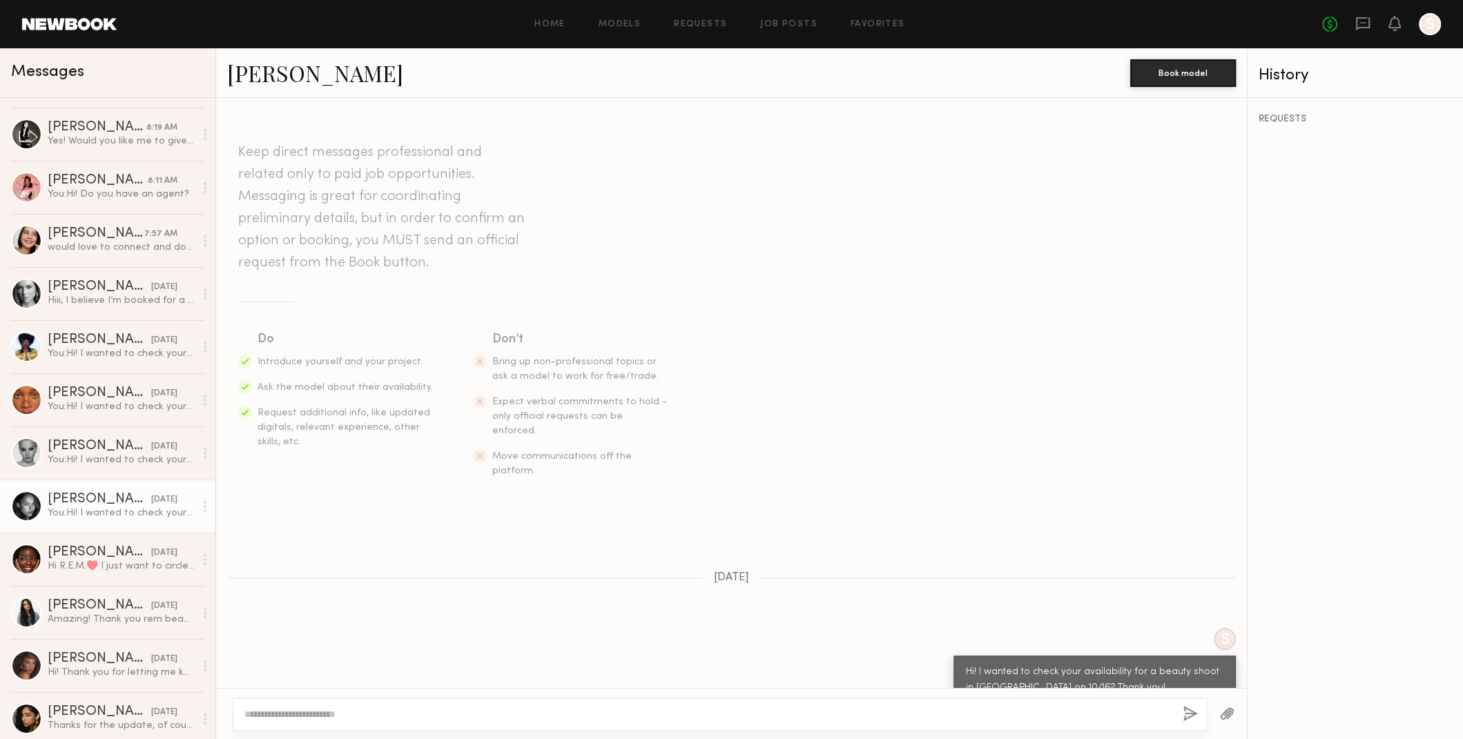
click at [86, 507] on div "You: Hi! I wanted to check your availability for a beauty shoot in NY on 10/16?…" at bounding box center [121, 513] width 147 height 13
click at [53, 498] on div "Nikole B." at bounding box center [100, 500] width 104 height 14
click at [26, 518] on div at bounding box center [26, 506] width 31 height 31
click at [29, 500] on div at bounding box center [26, 506] width 31 height 31
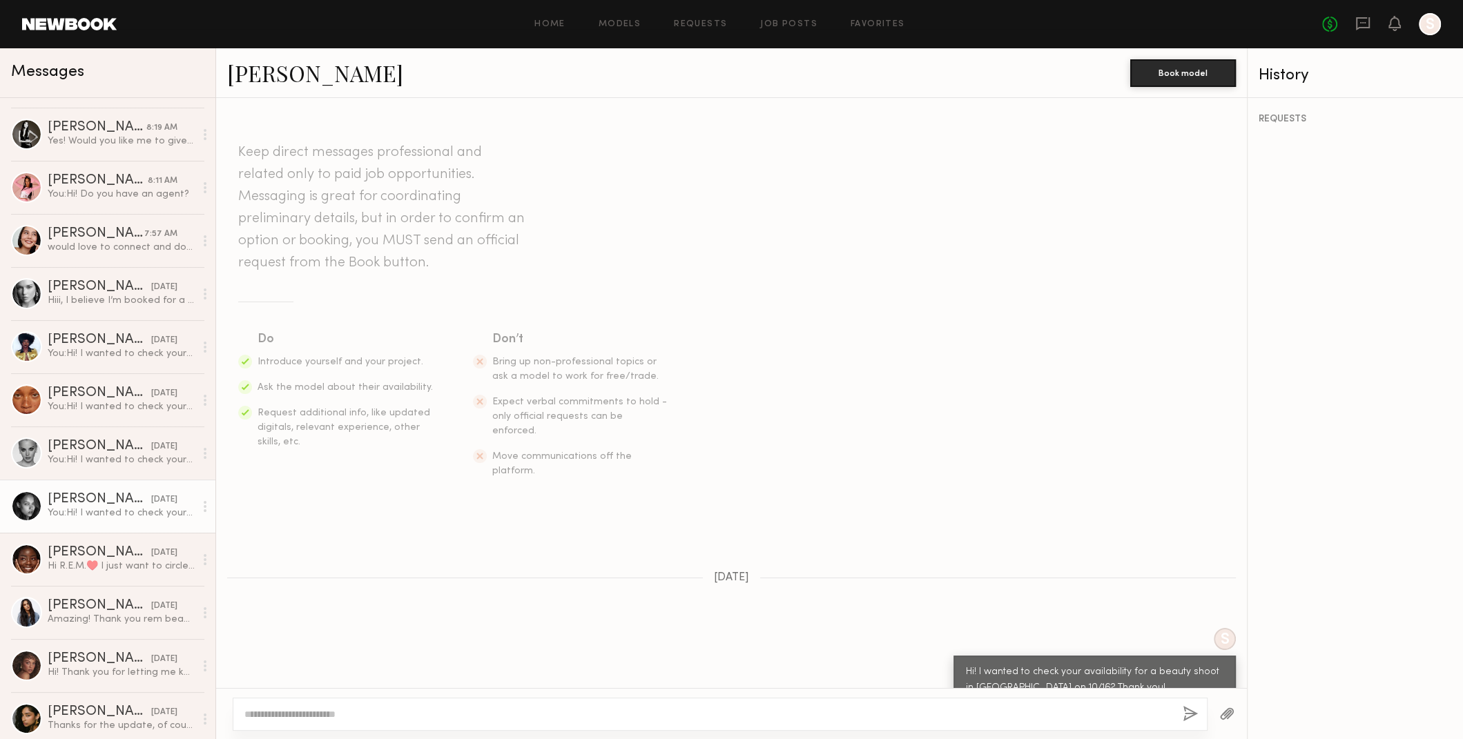
click at [29, 500] on div at bounding box center [26, 506] width 31 height 31
drag, startPoint x: 29, startPoint y: 500, endPoint x: 309, endPoint y: 80, distance: 504.9
click at [29, 500] on div at bounding box center [26, 506] width 31 height 31
click at [264, 79] on link "Nikole B." at bounding box center [315, 73] width 176 height 30
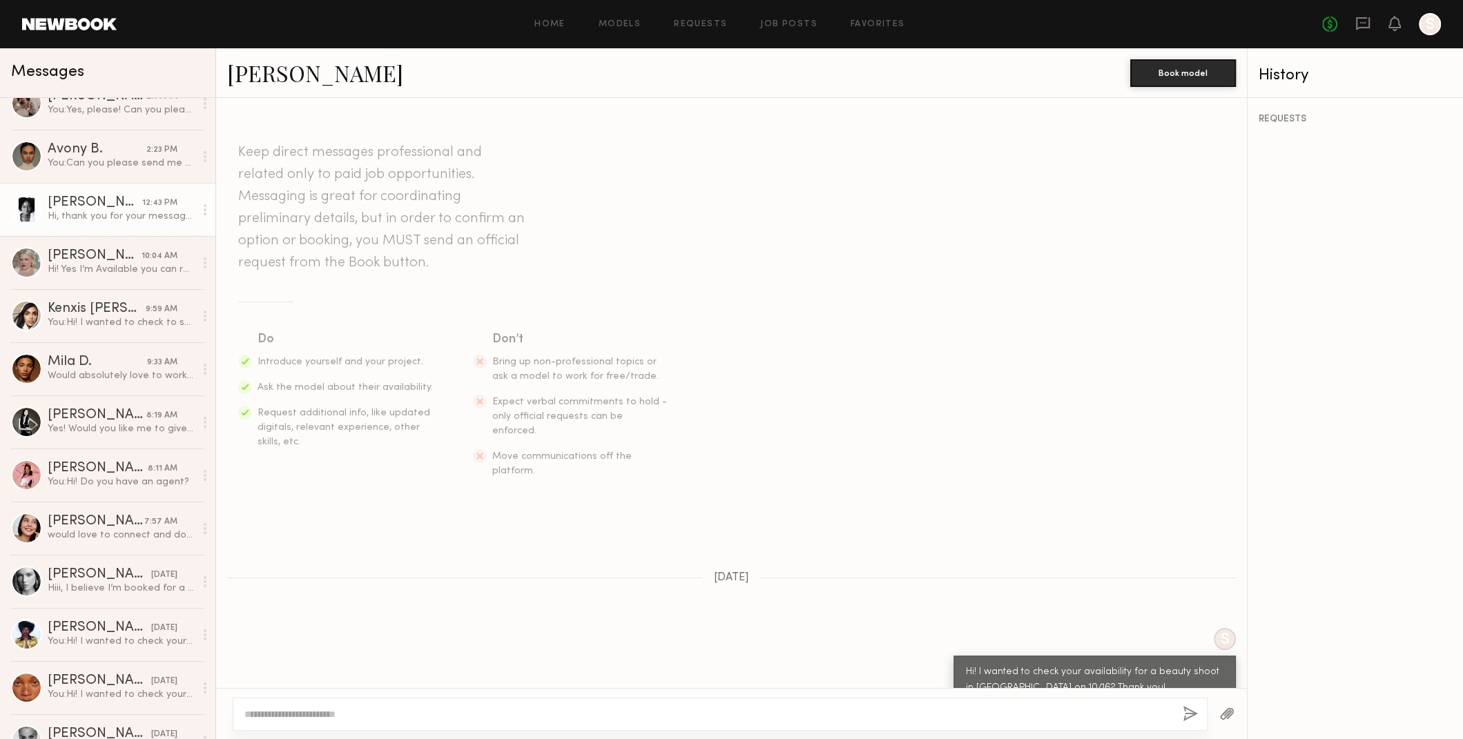
scroll to position [0, 0]
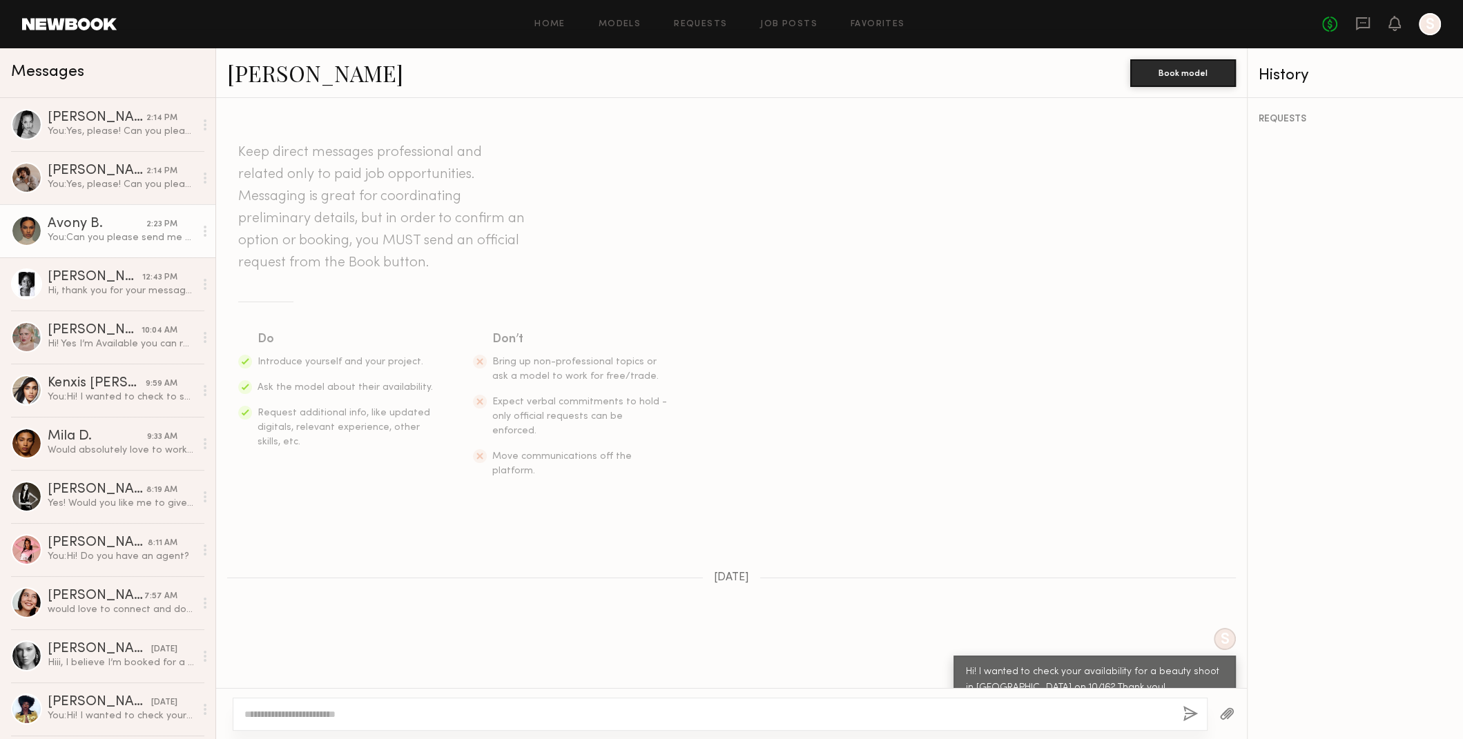
click at [125, 231] on div "You: Can you please send me your agent email? Thank you!" at bounding box center [121, 237] width 147 height 13
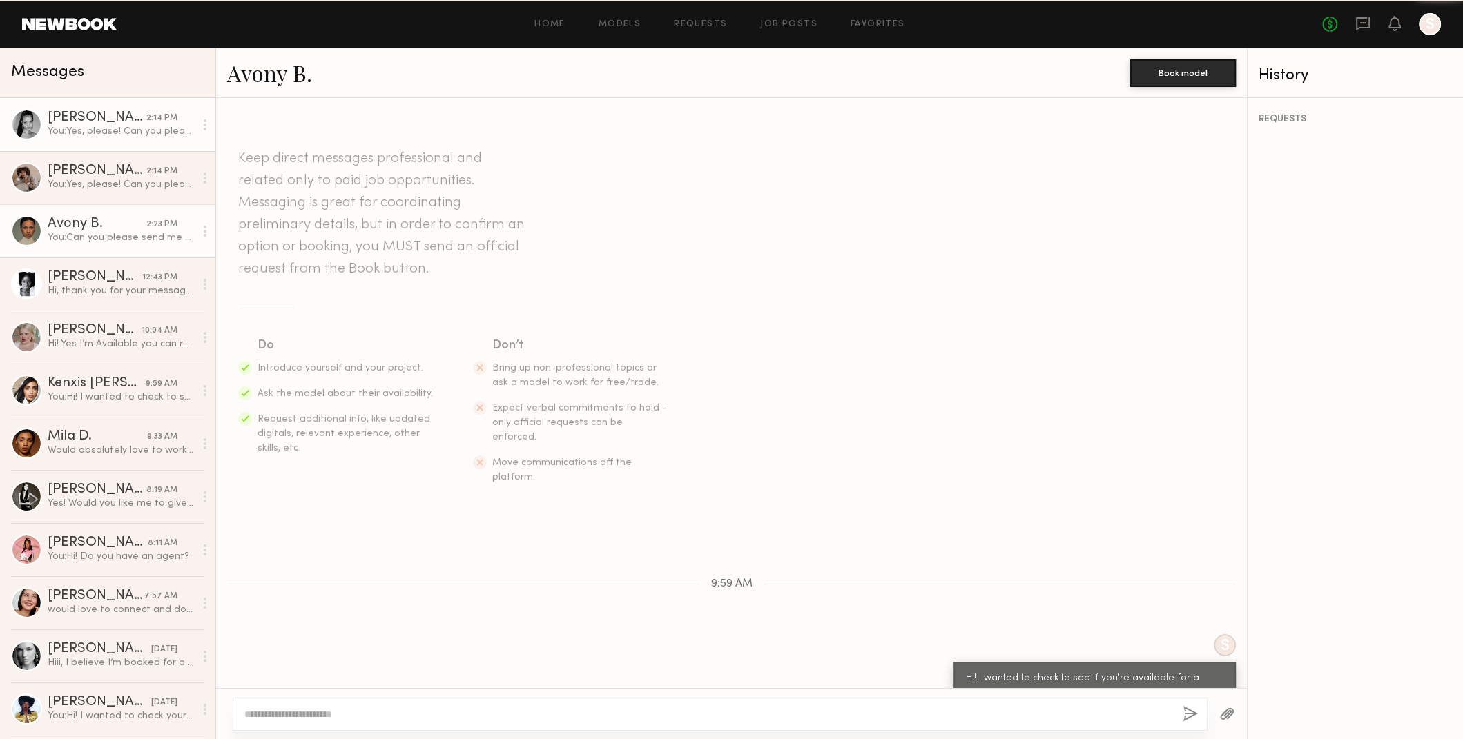
scroll to position [159, 0]
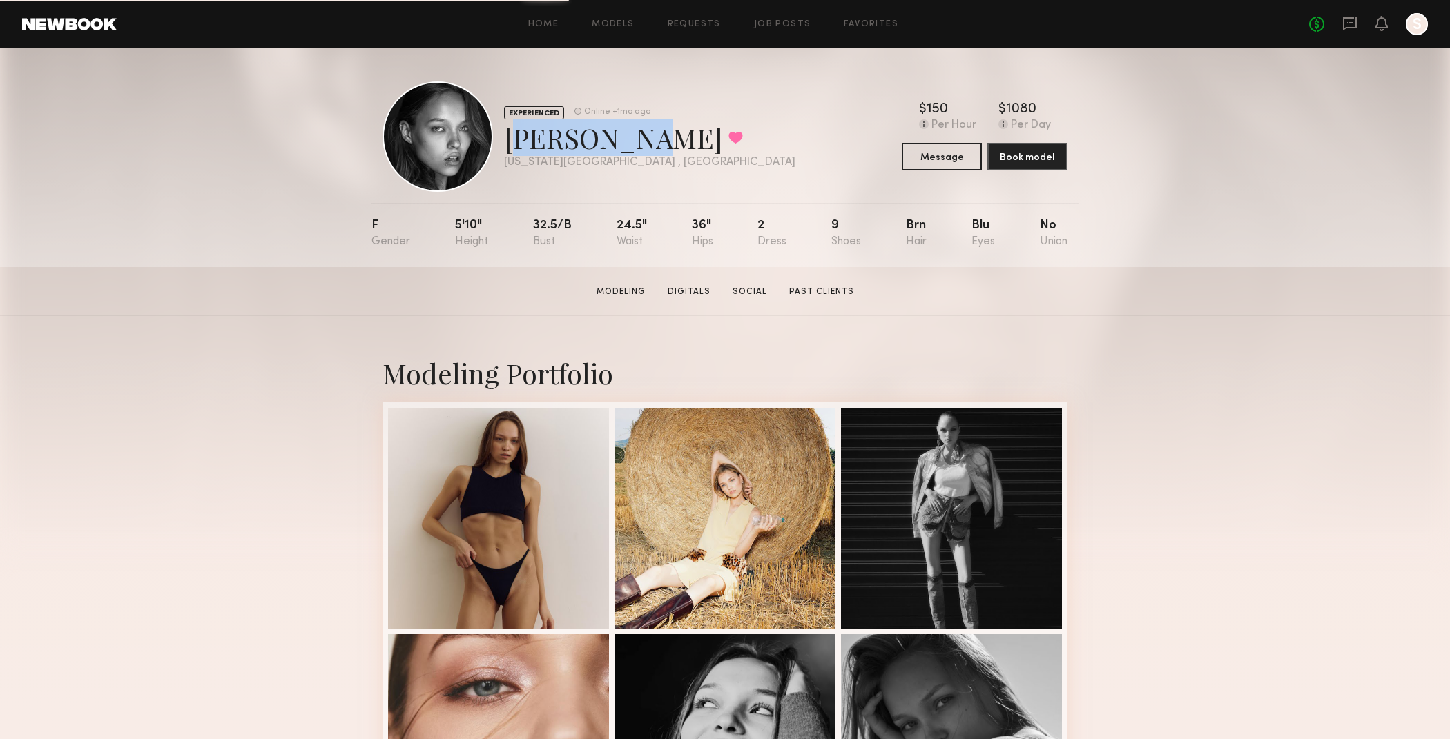
drag, startPoint x: 505, startPoint y: 142, endPoint x: 612, endPoint y: 141, distance: 107.0
click at [612, 141] on div "[PERSON_NAME] Favorited" at bounding box center [649, 137] width 291 height 37
copy div "[PERSON_NAME]"
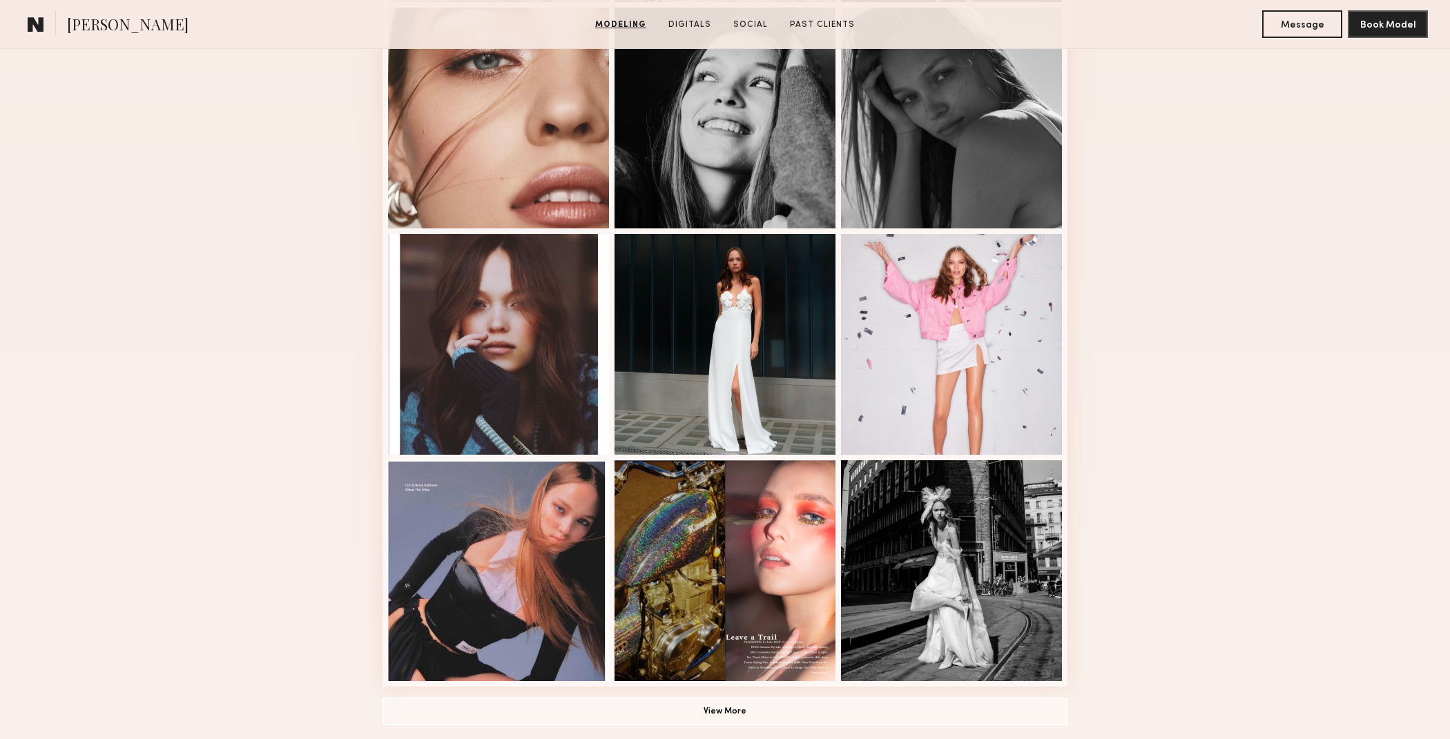
scroll to position [1312, 0]
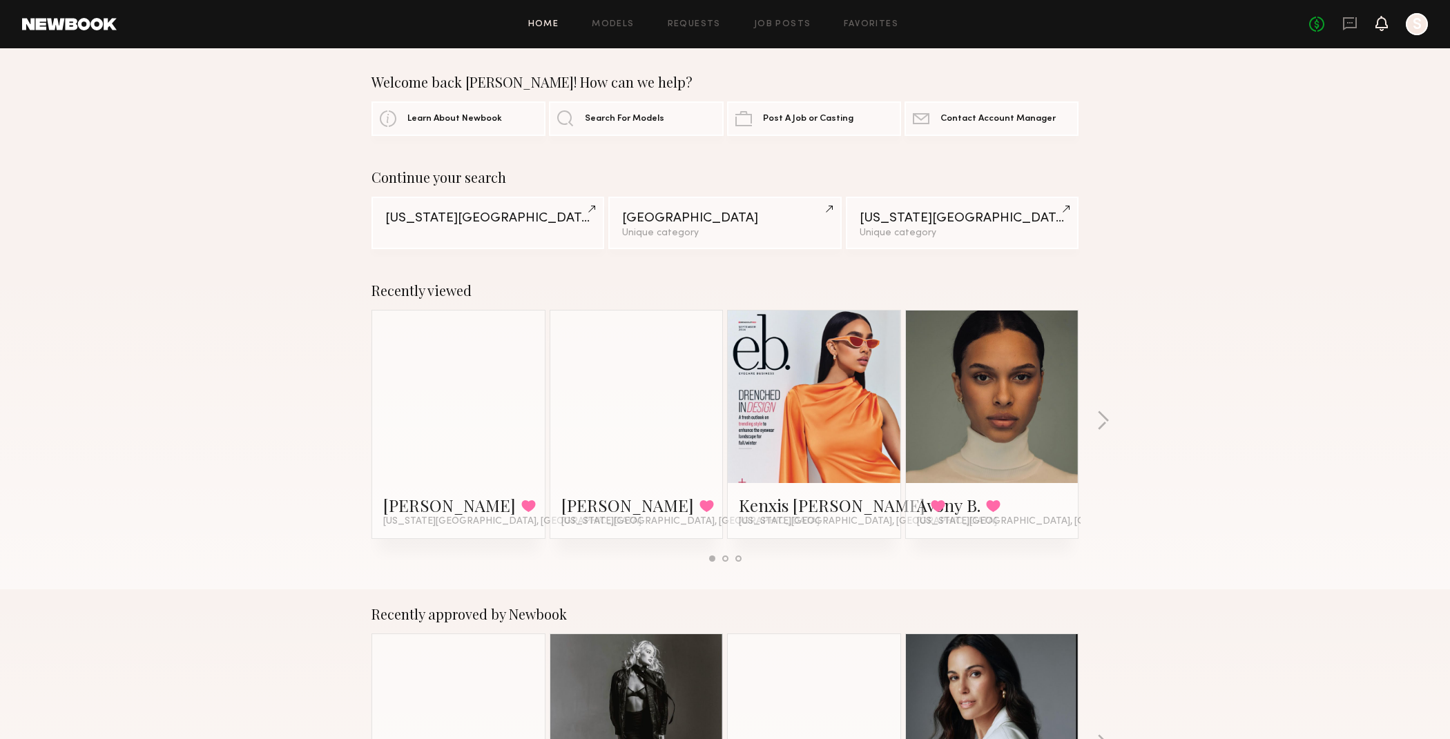
scroll to position [3, 0]
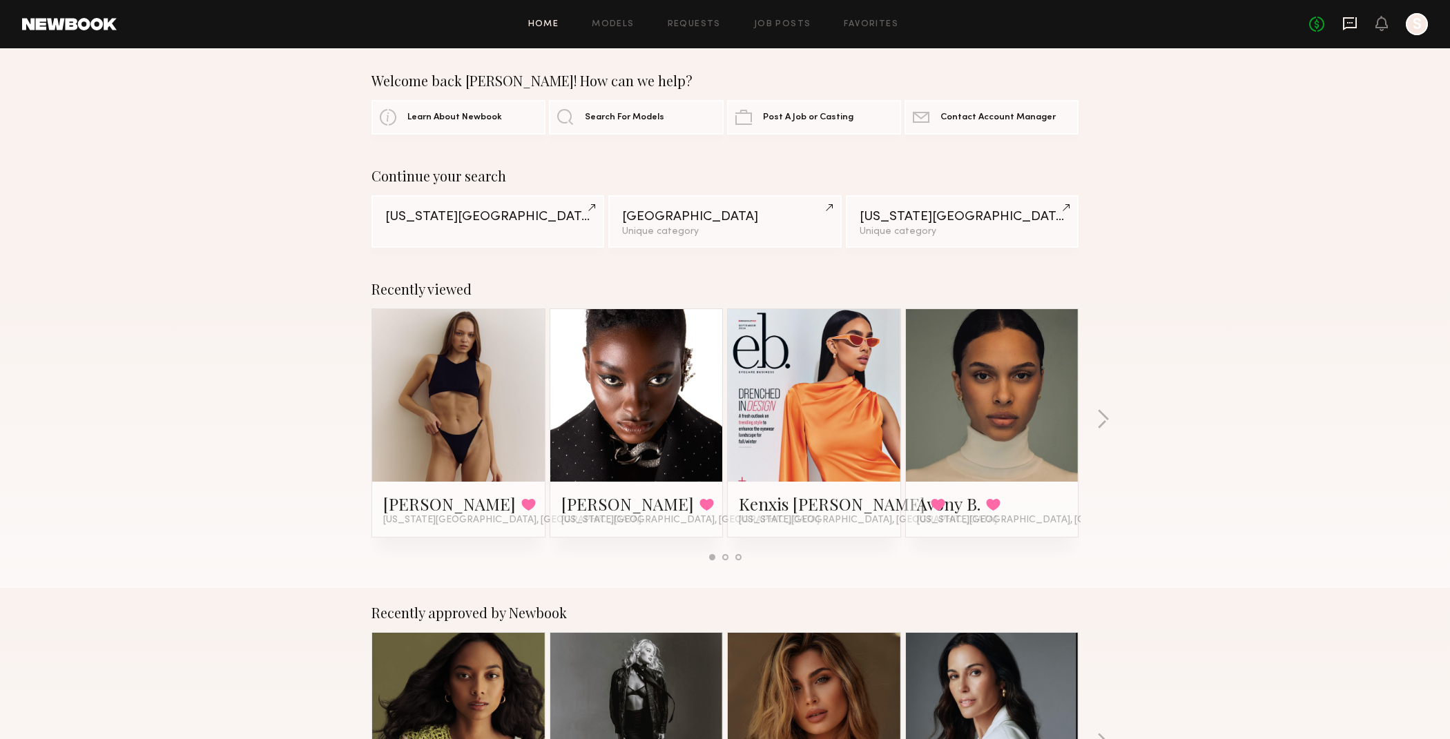
click at [1353, 27] on icon at bounding box center [1350, 23] width 14 height 13
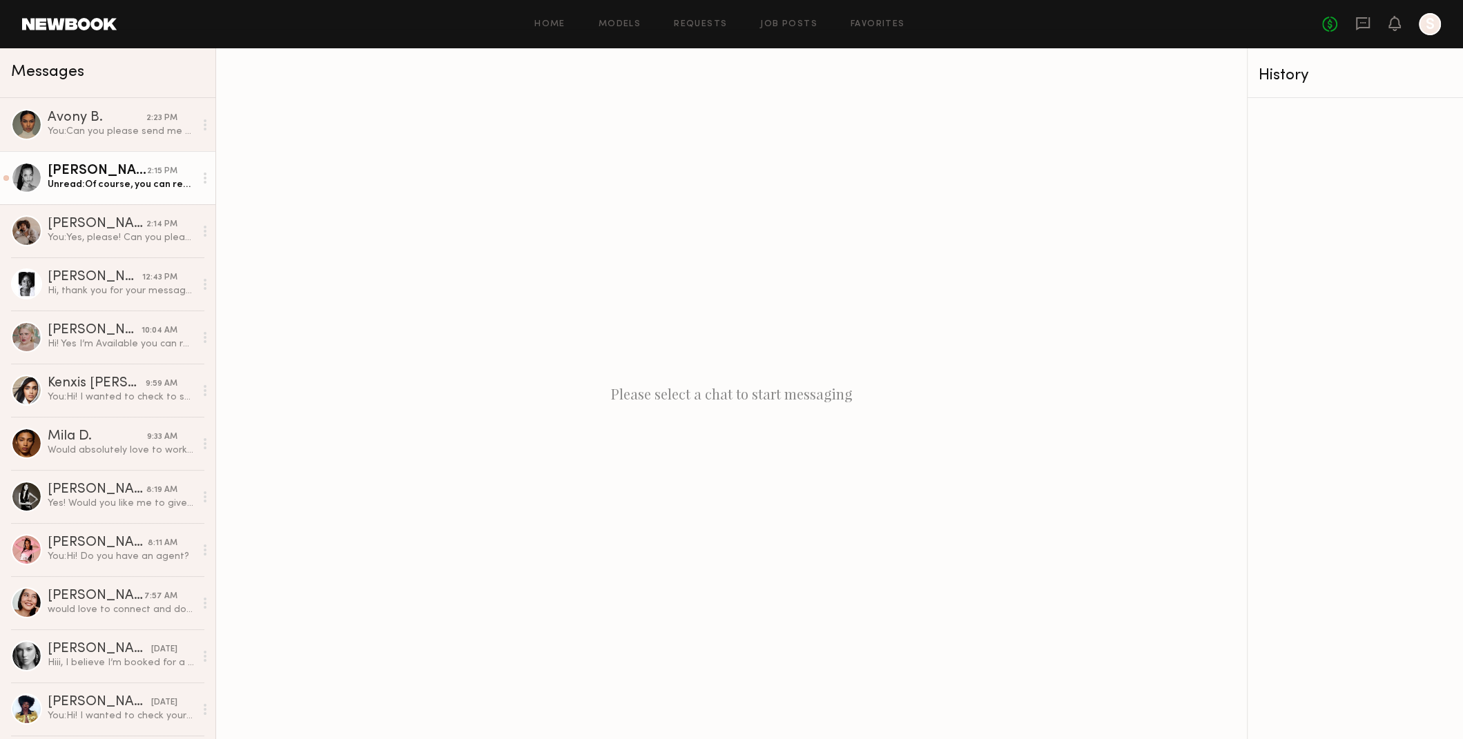
click at [83, 164] on link "Aria C. 2:15 PM Unread: Of course, you can reach my agent Veken at vekenc@nextm…" at bounding box center [107, 177] width 215 height 53
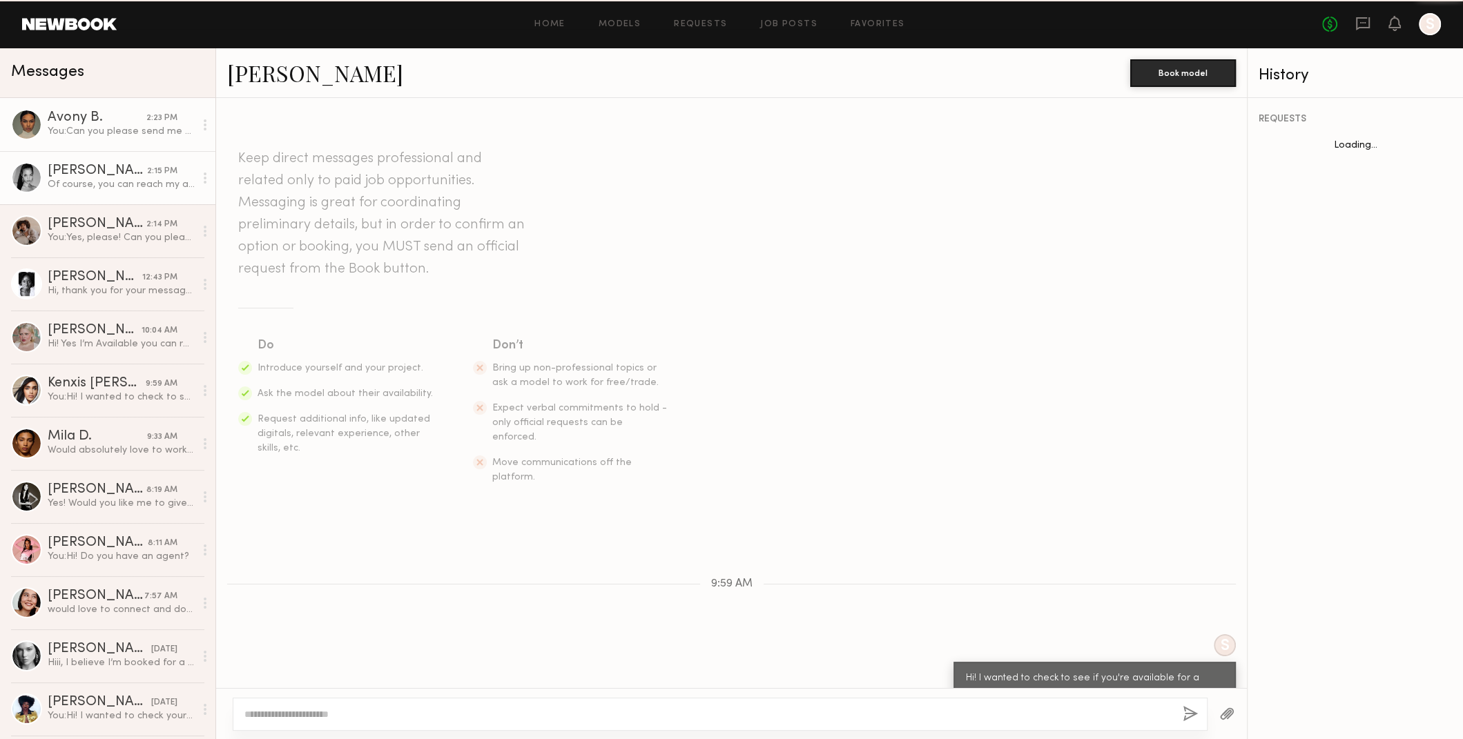
scroll to position [224, 0]
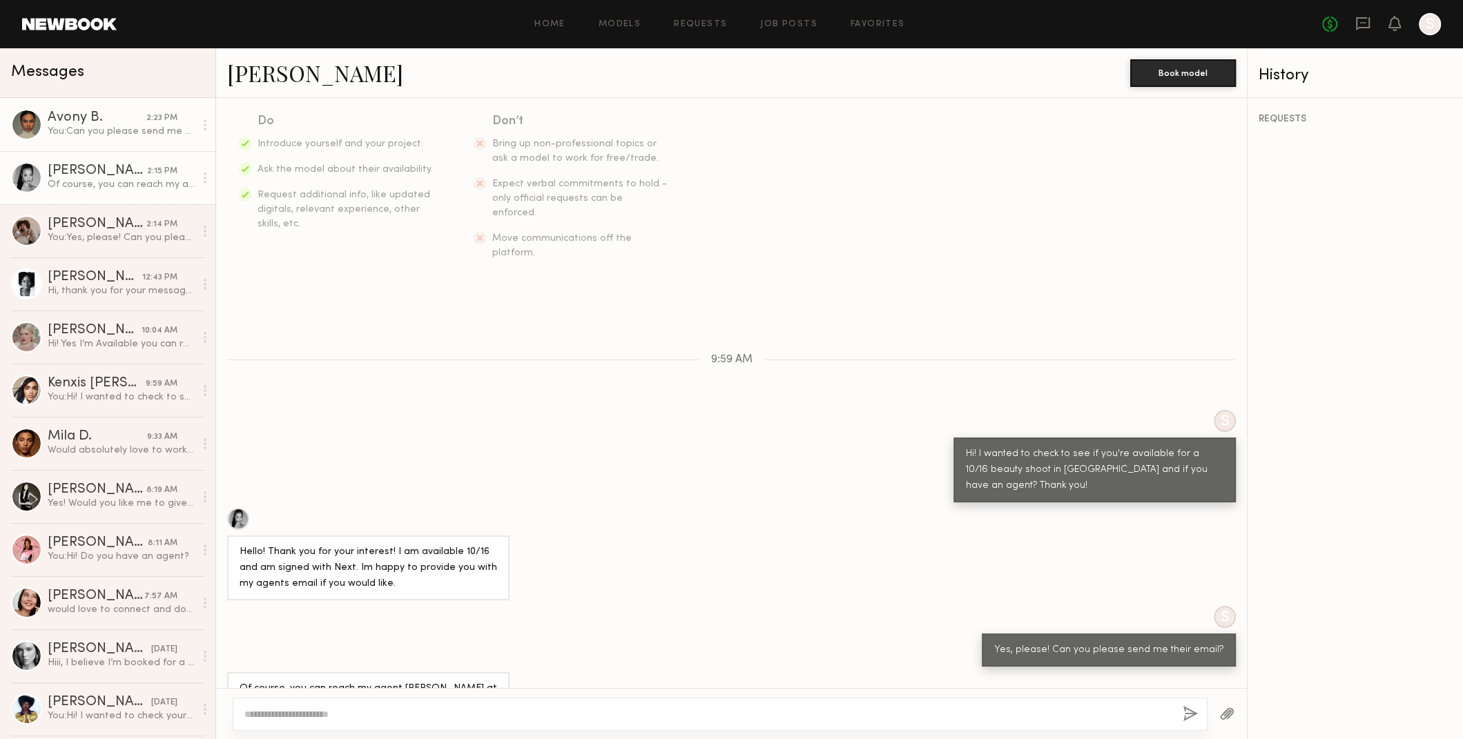
click at [93, 127] on div "You: Can you please send me your agent email? Thank you!" at bounding box center [121, 131] width 147 height 13
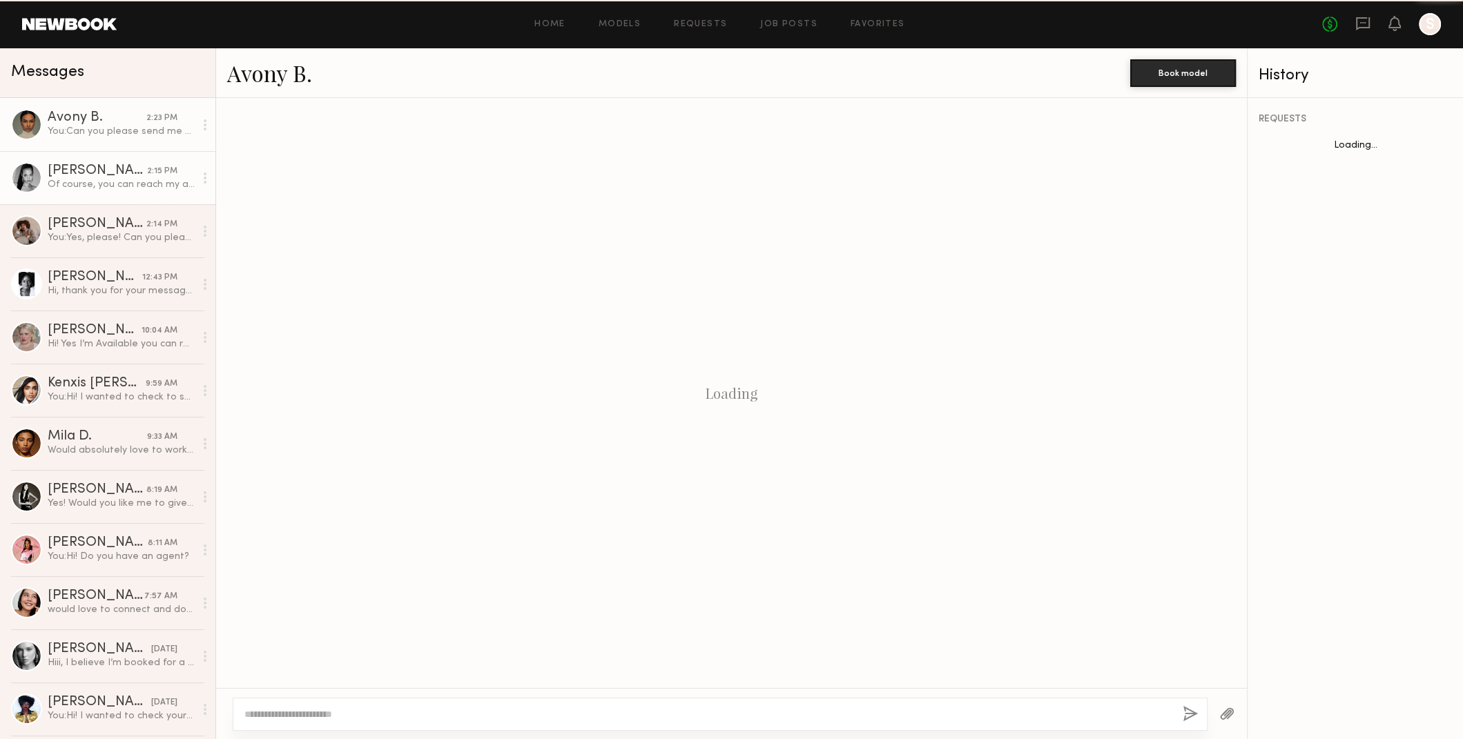
scroll to position [159, 0]
click at [86, 184] on div "Of course, you can reach my agent Veken at vekenc@nextmanagement.com" at bounding box center [121, 184] width 147 height 13
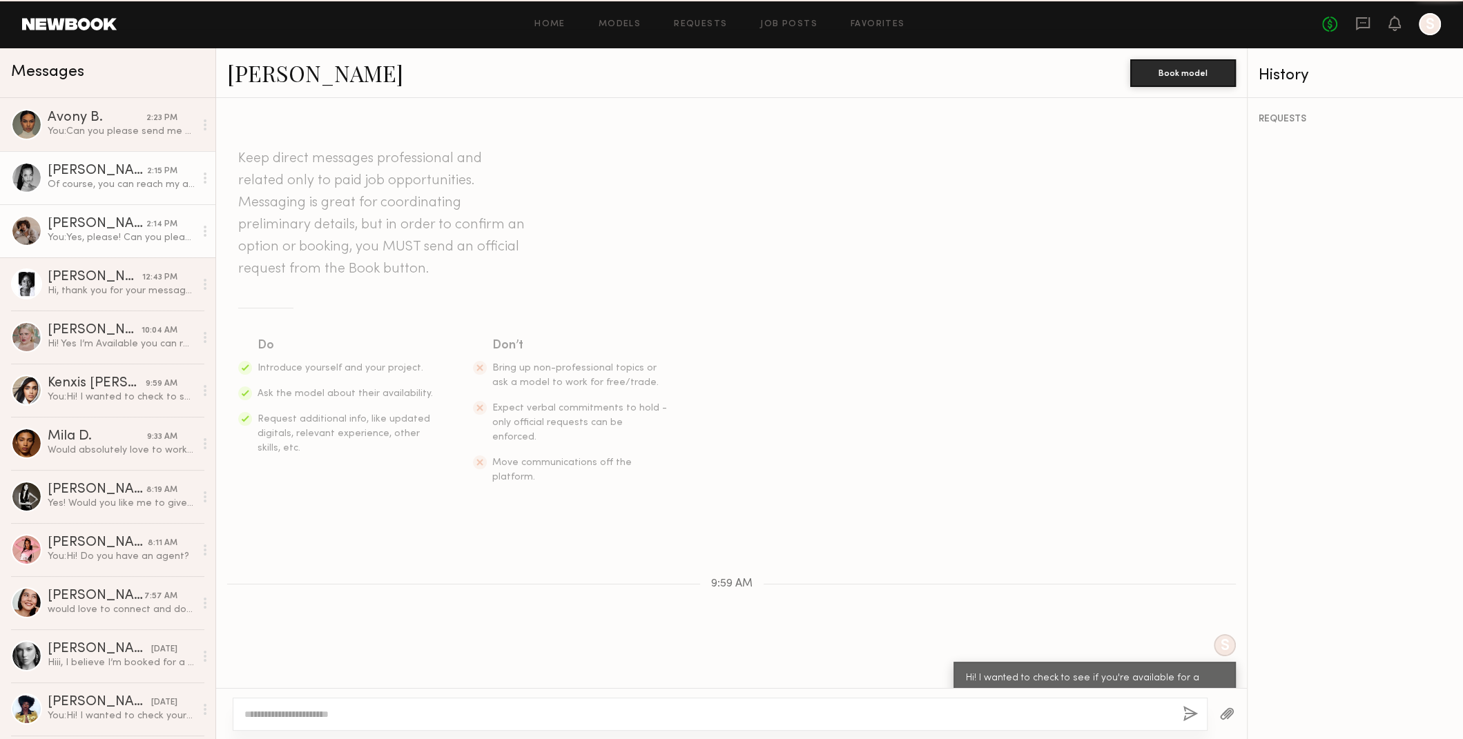
scroll to position [224, 0]
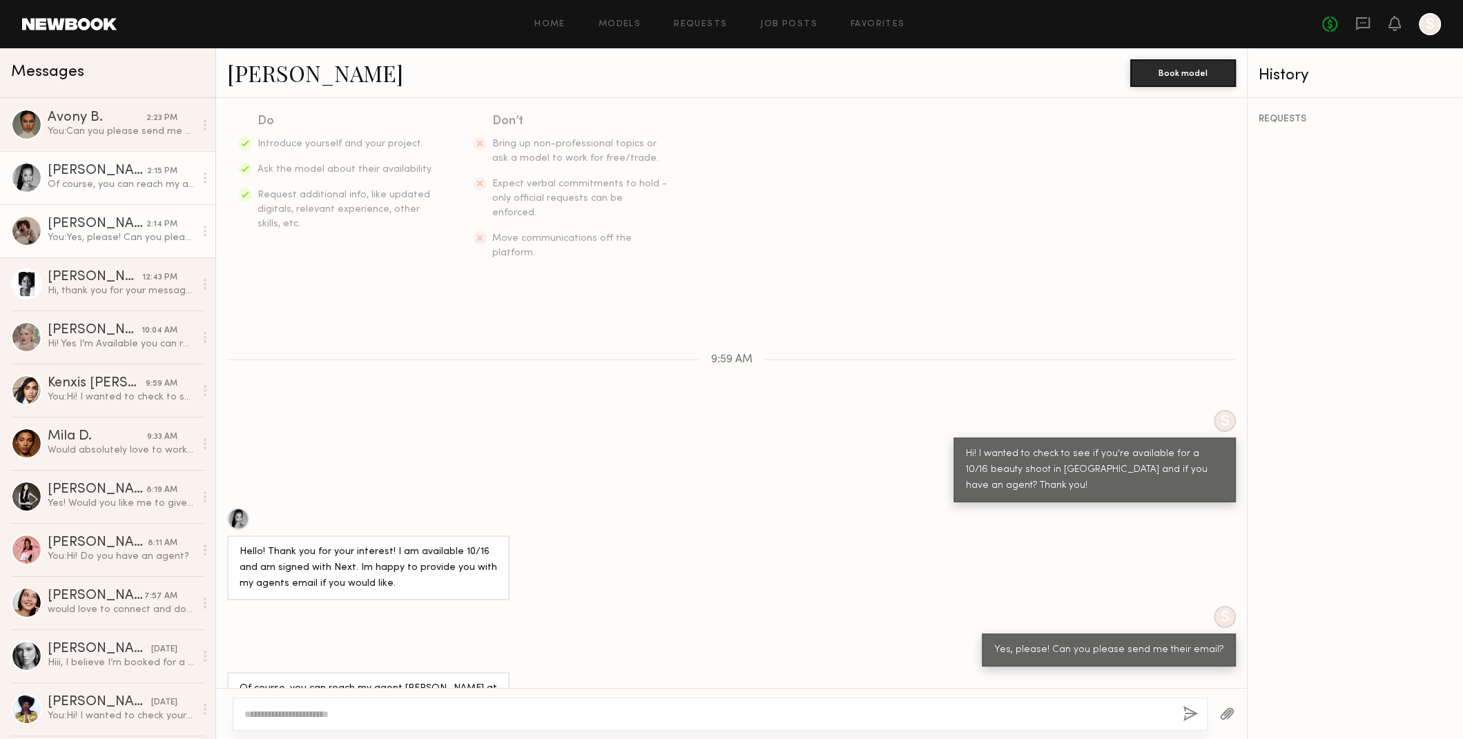
click at [85, 229] on div "Iyanla K." at bounding box center [97, 224] width 99 height 14
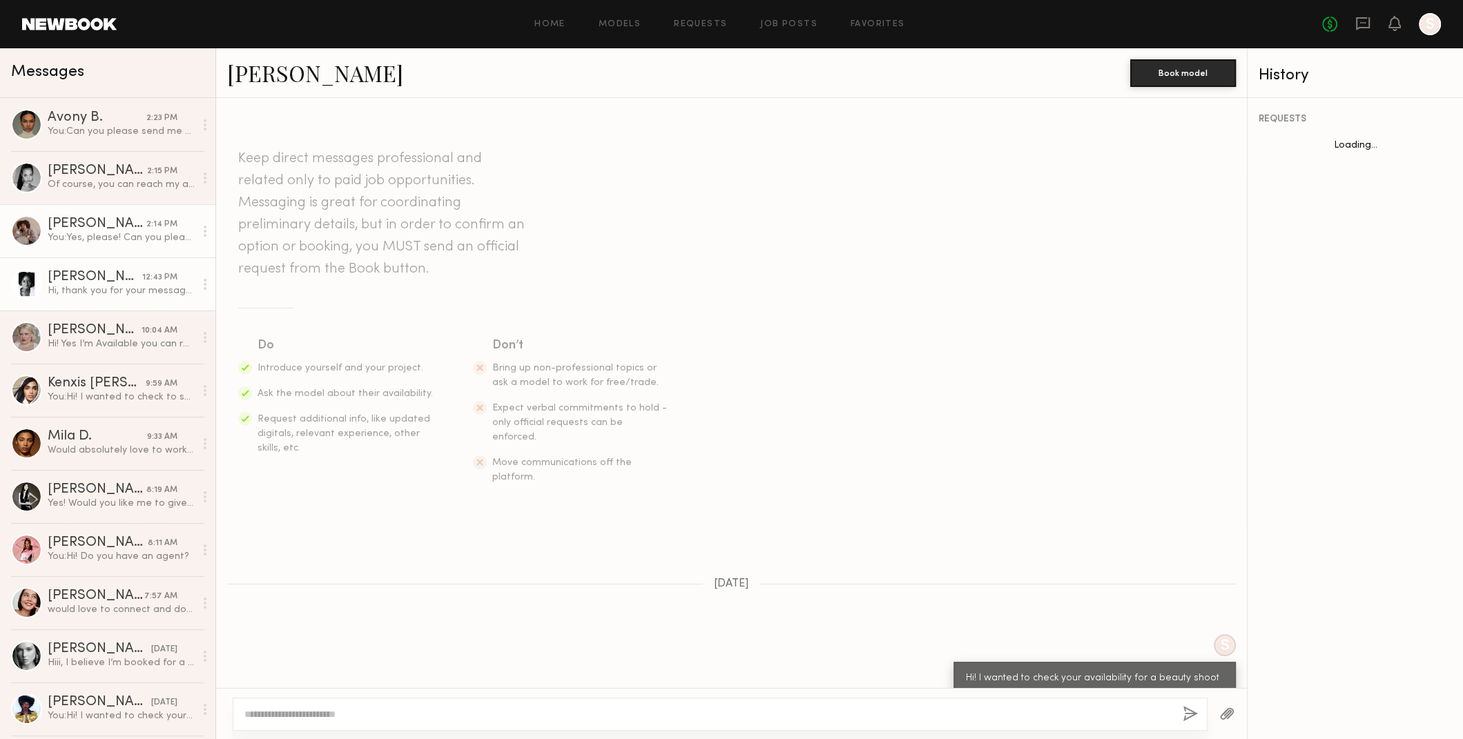
click at [89, 284] on div "Hi, thank you for your message. I am available for a 10/16 beauty shoot and I c…" at bounding box center [121, 290] width 147 height 13
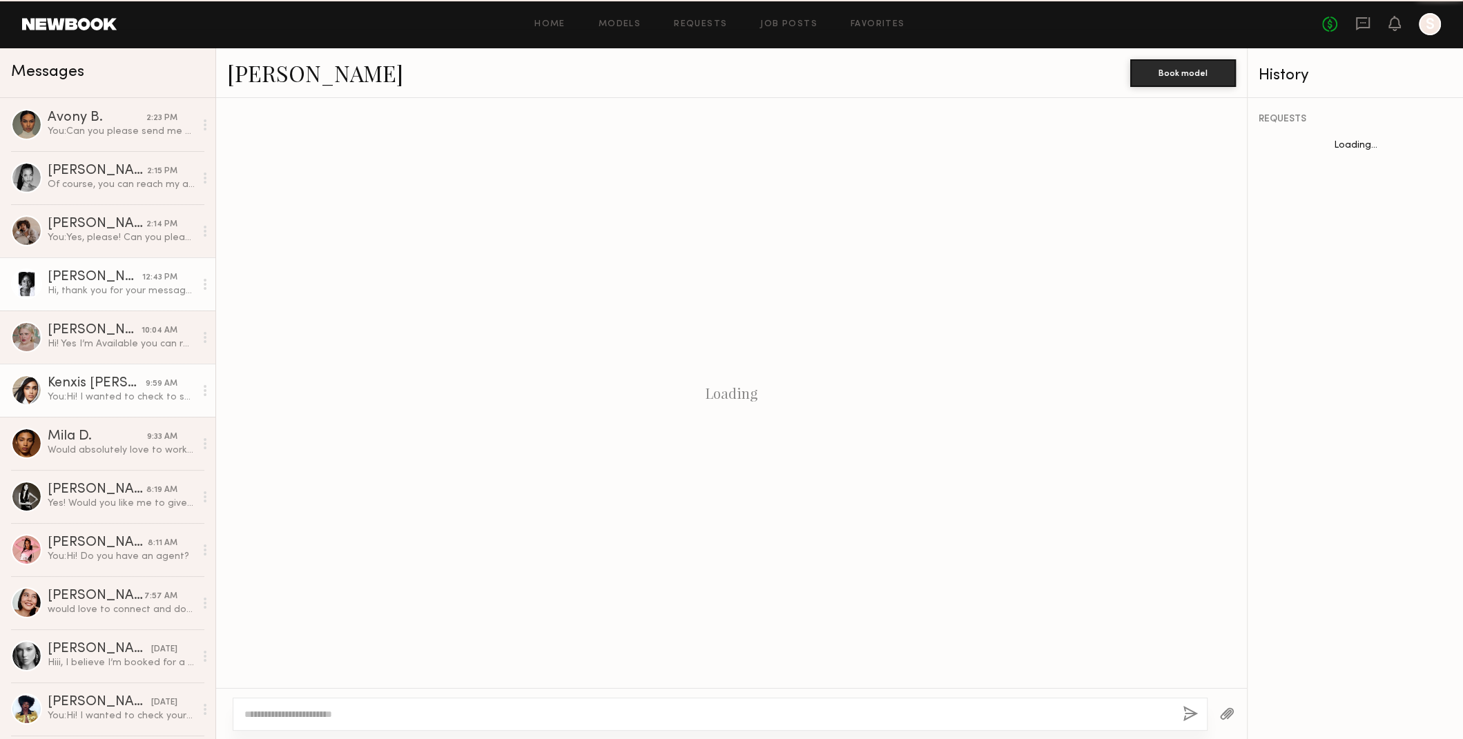
scroll to position [61, 0]
click at [102, 364] on link "Kenxis J. 9:59 AM You: Hi! I wanted to check to see if you're available for a 1…" at bounding box center [107, 390] width 215 height 53
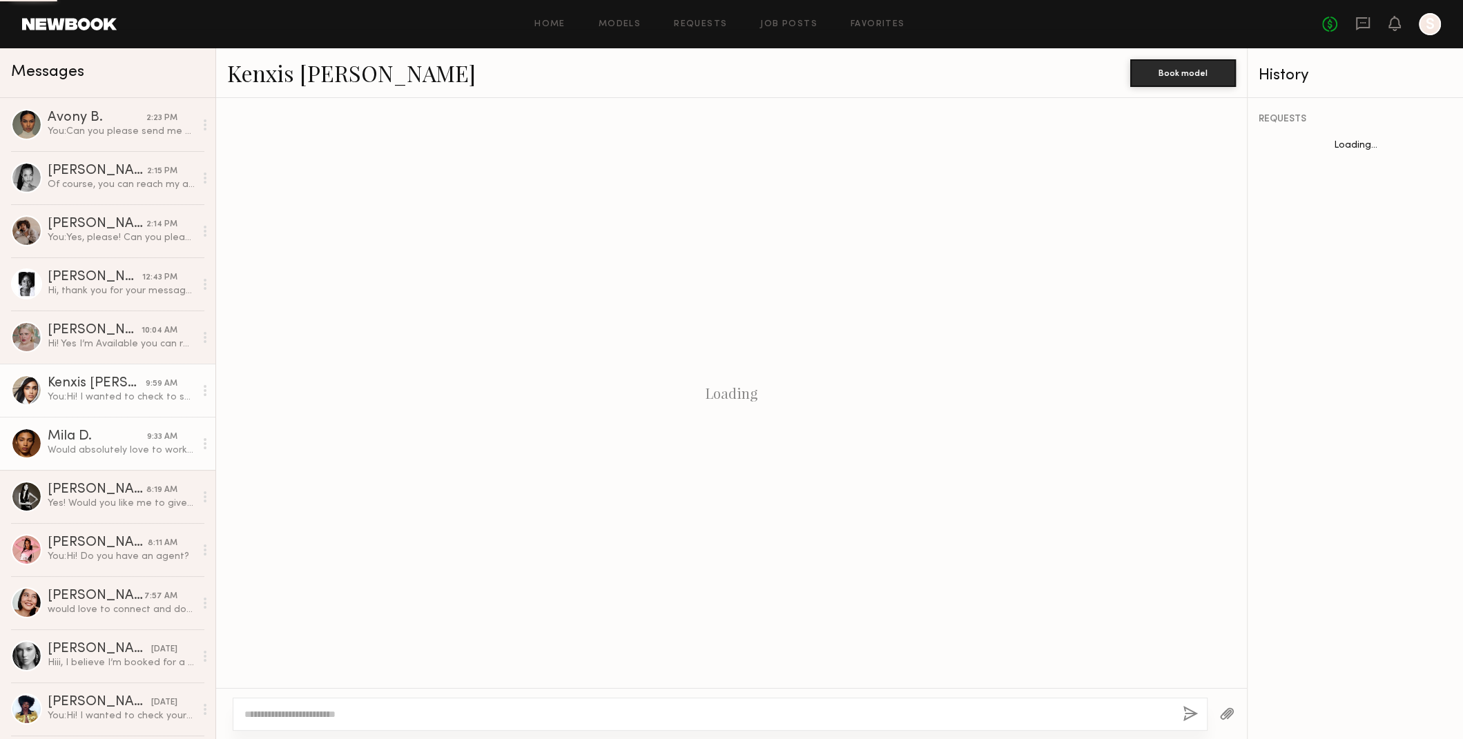
click at [108, 421] on link "Mila D. 9:33 AM Would absolutely love to work for r.e.m." at bounding box center [107, 443] width 215 height 53
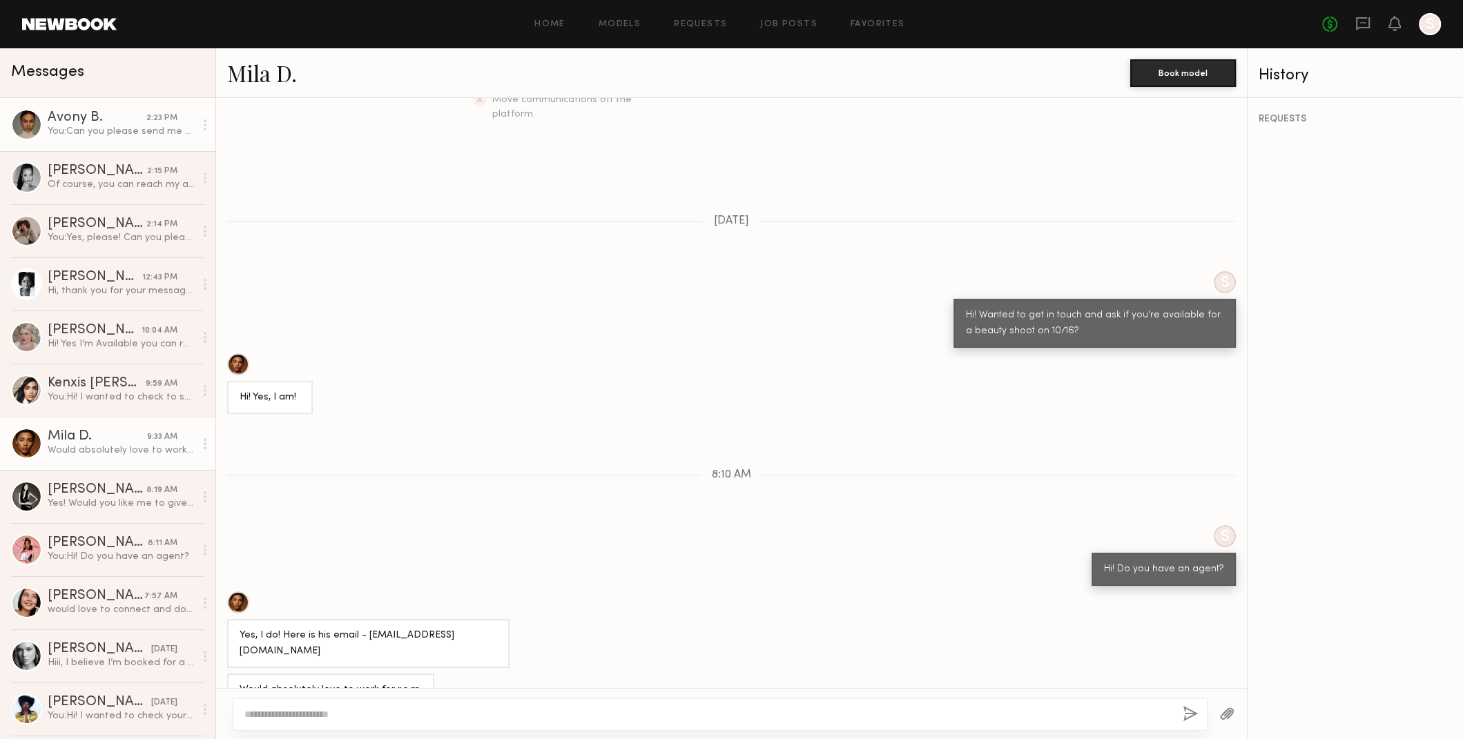
click at [105, 116] on div "Avony B." at bounding box center [97, 118] width 99 height 14
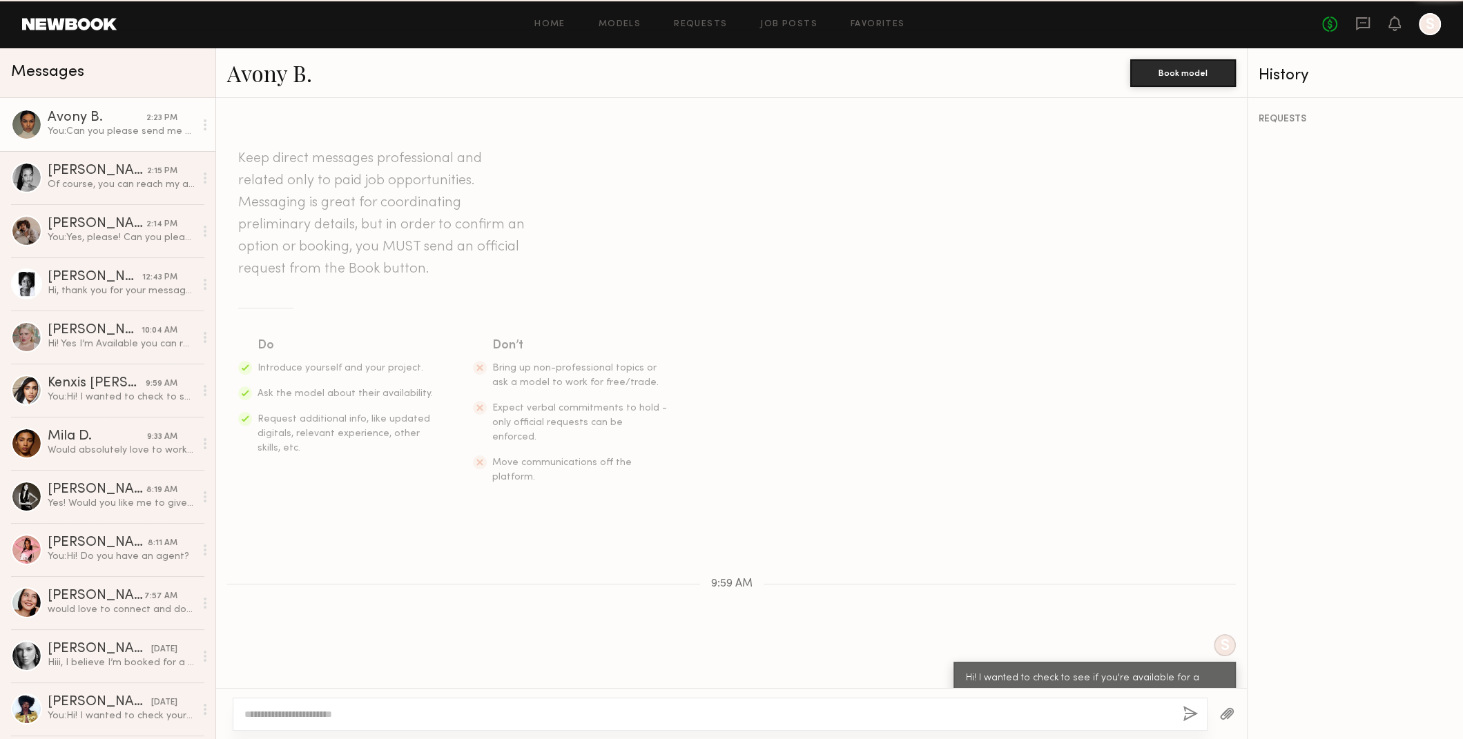
scroll to position [159, 0]
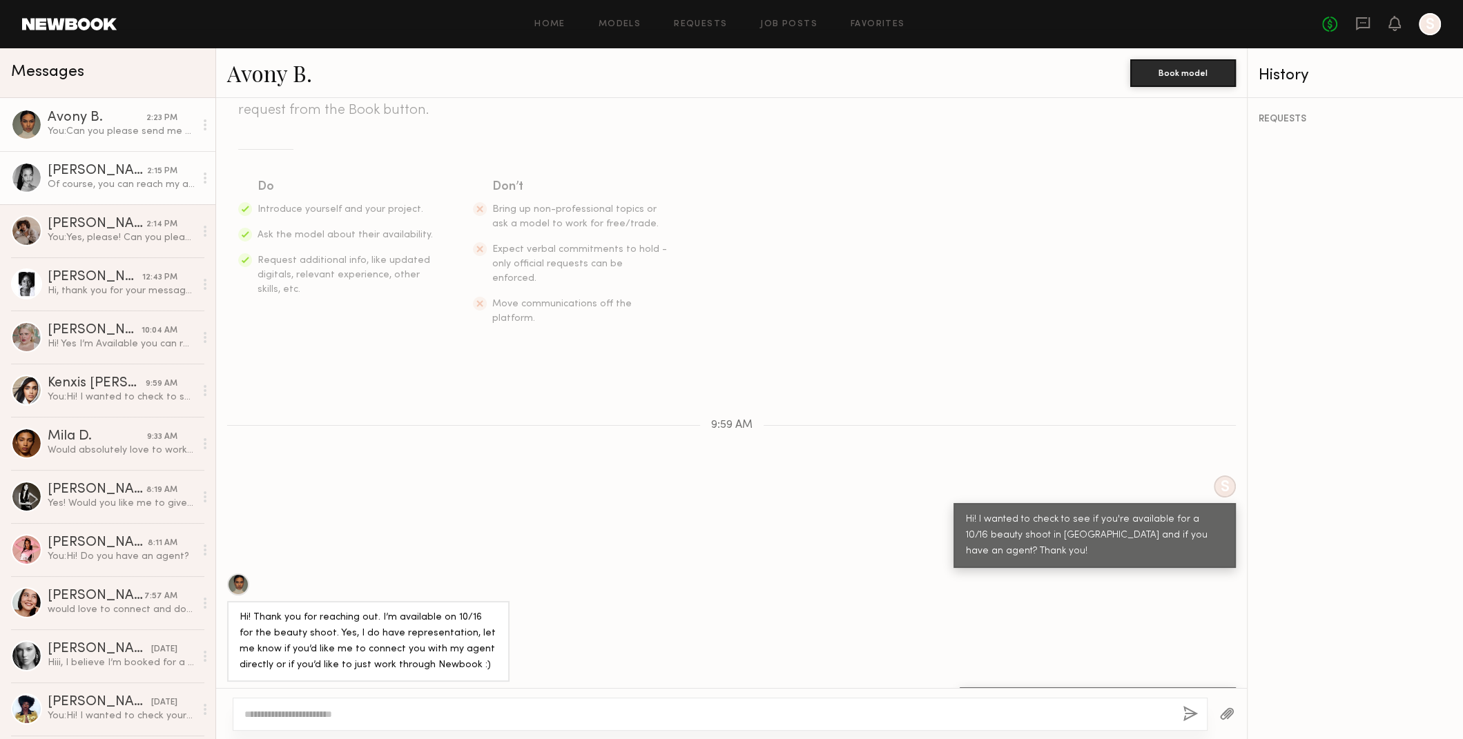
click at [57, 200] on link "Aria C. 2:15 PM Of course, you can reach my agent Veken at vekenc@nextmanagemen…" at bounding box center [107, 177] width 215 height 53
